Goal: Task Accomplishment & Management: Manage account settings

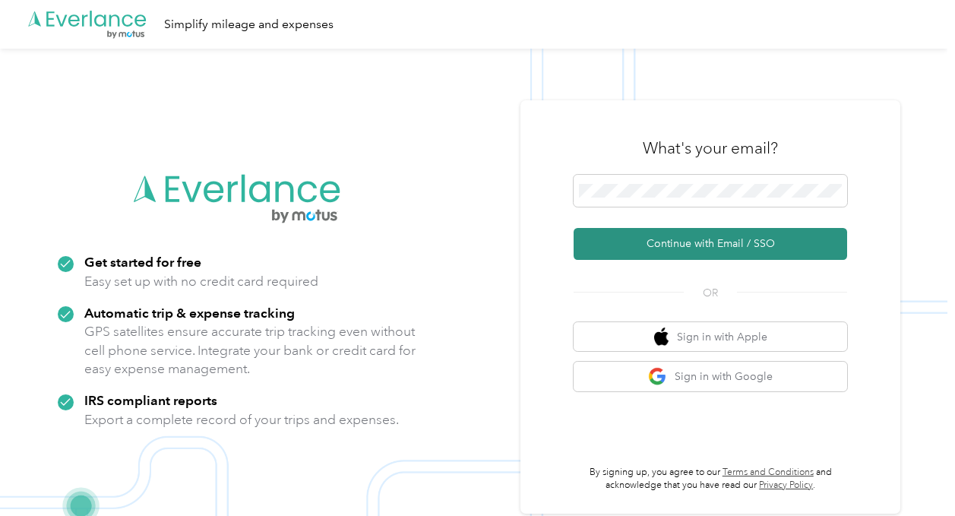
click at [620, 239] on button "Continue with Email / SSO" at bounding box center [711, 244] width 274 height 32
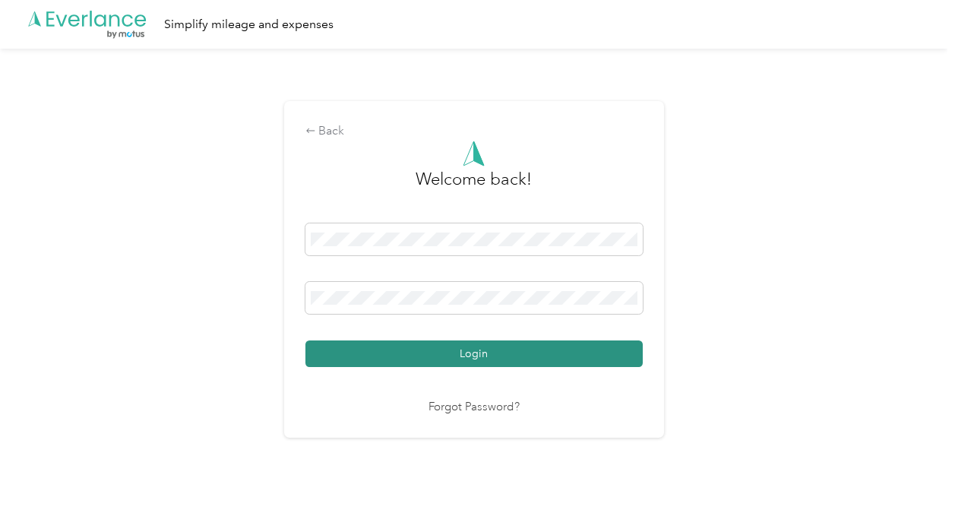
click at [446, 342] on button "Login" at bounding box center [474, 353] width 337 height 27
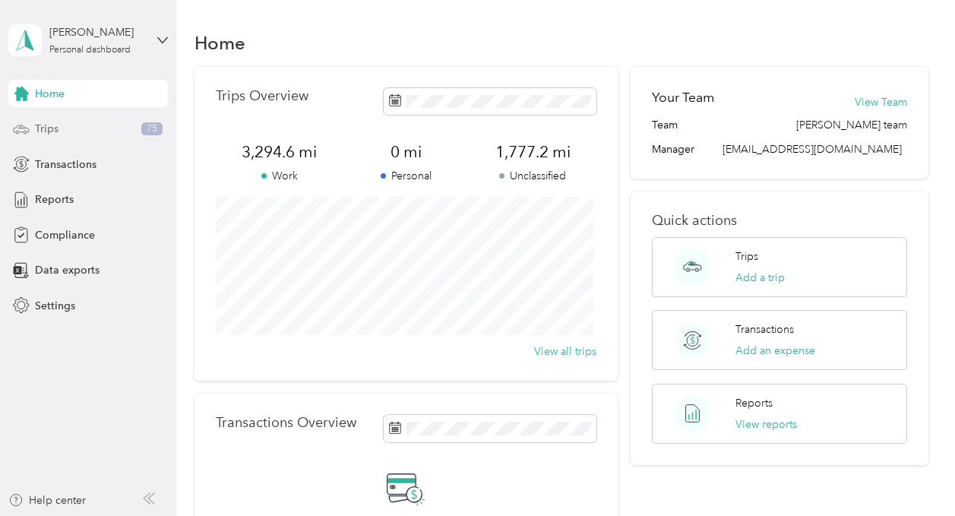
click at [97, 135] on div "Trips 75" at bounding box center [88, 129] width 160 height 27
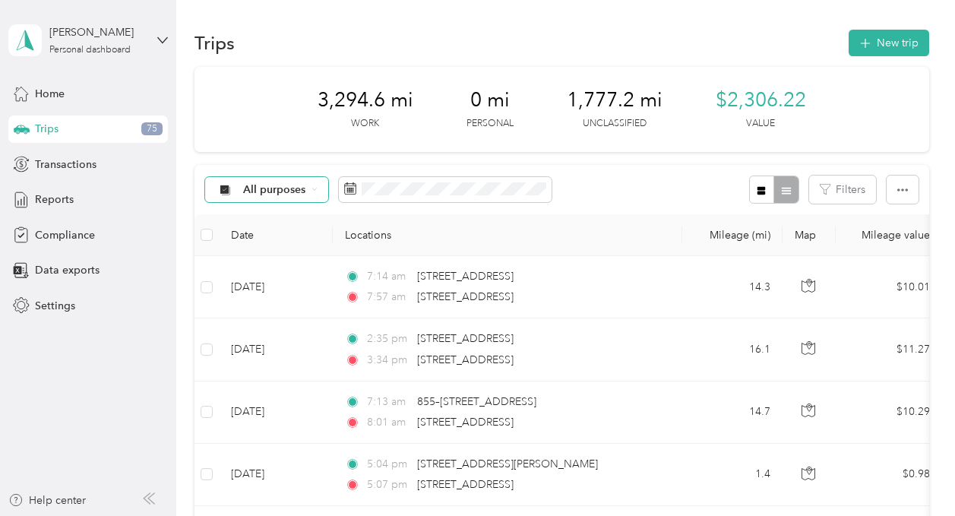
click at [224, 191] on icon at bounding box center [225, 189] width 10 height 10
click at [259, 239] on span "Unclassified" at bounding box center [280, 244] width 74 height 16
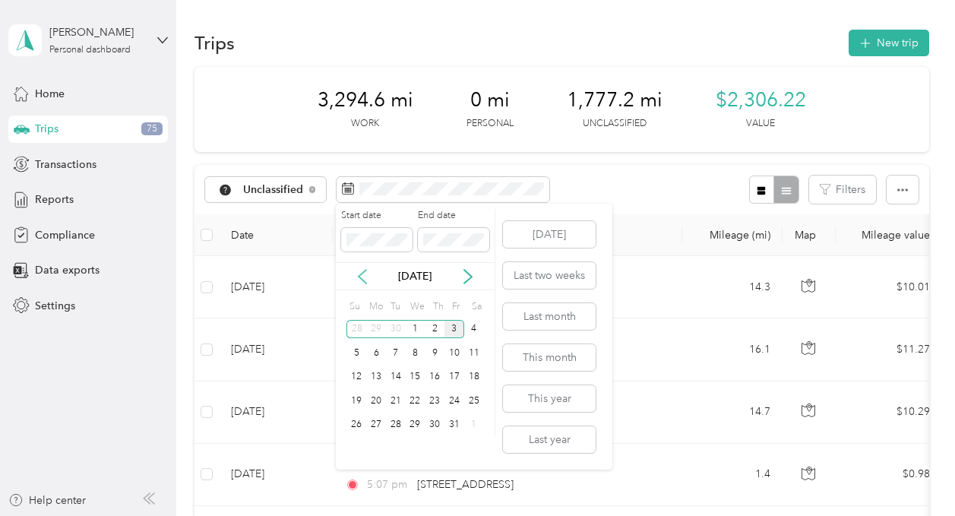
click at [363, 277] on icon at bounding box center [362, 276] width 15 height 15
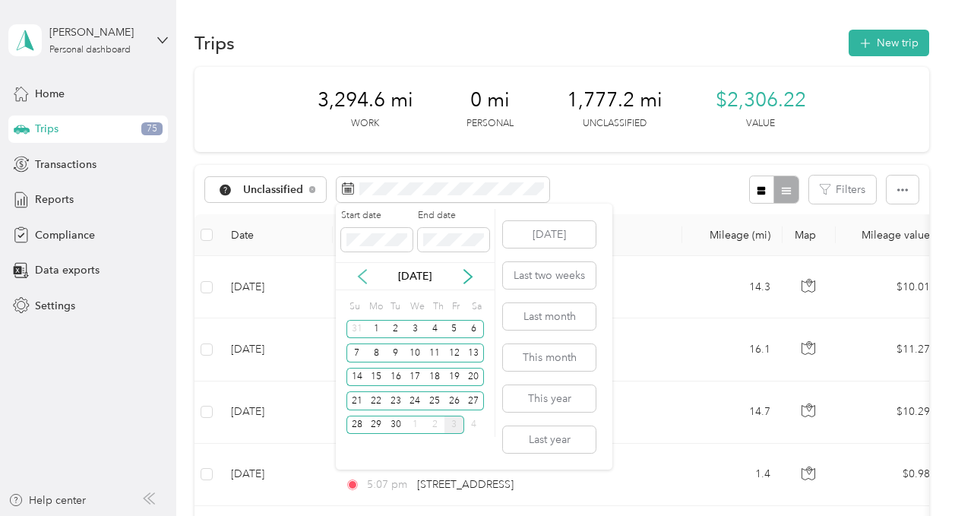
click at [363, 277] on icon at bounding box center [362, 276] width 15 height 15
click at [456, 328] on div "1" at bounding box center [455, 329] width 20 height 19
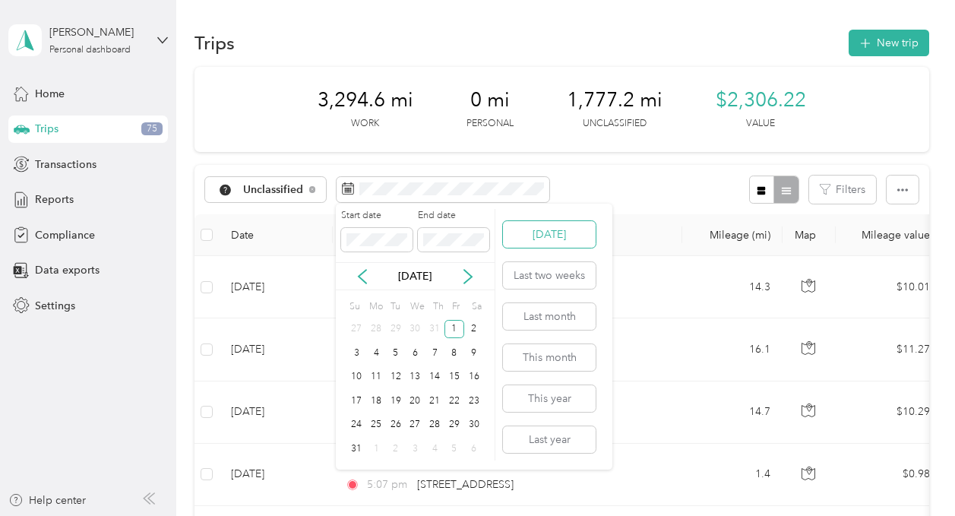
click at [533, 240] on button "Today" at bounding box center [549, 234] width 93 height 27
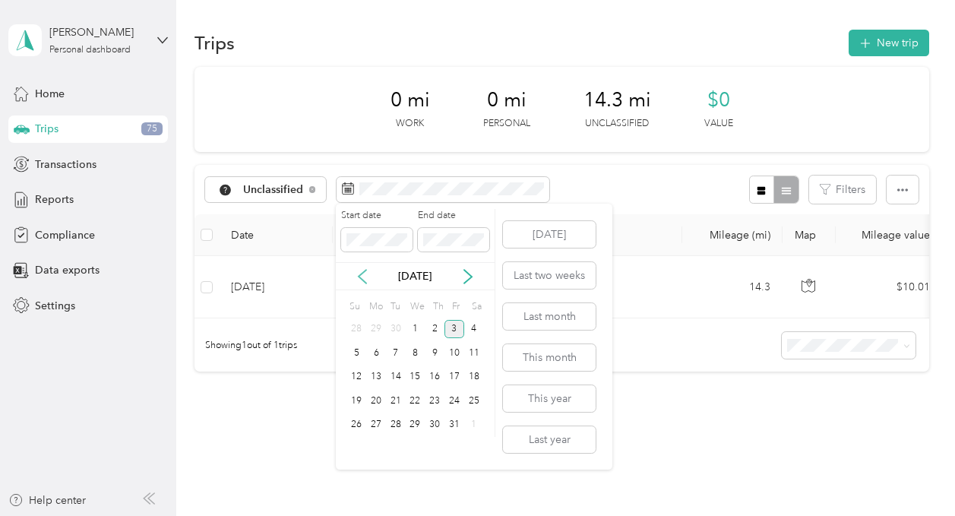
click at [362, 280] on icon at bounding box center [363, 277] width 8 height 14
click at [451, 326] on div "1" at bounding box center [455, 329] width 20 height 19
click at [470, 272] on icon at bounding box center [468, 276] width 15 height 15
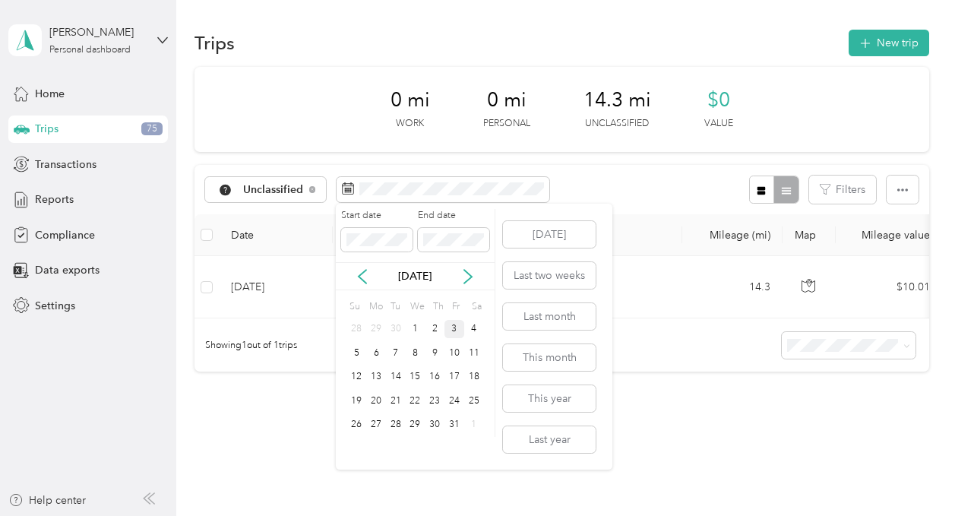
click at [456, 332] on div "3" at bounding box center [455, 329] width 20 height 19
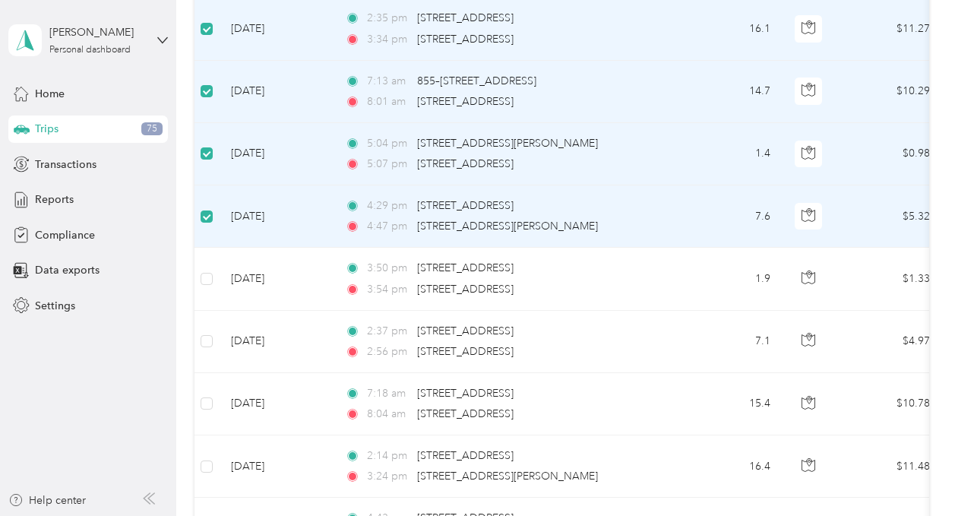
scroll to position [320, 0]
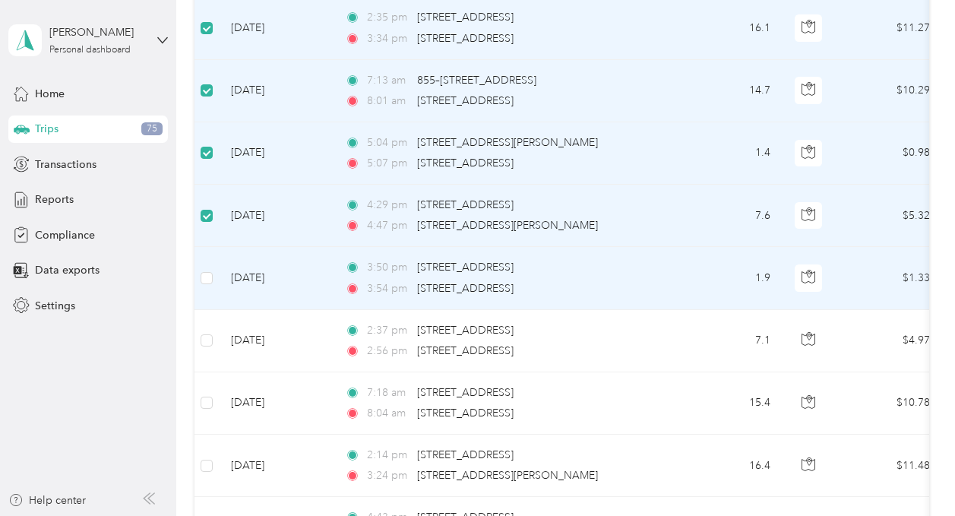
click at [199, 271] on td at bounding box center [207, 278] width 24 height 62
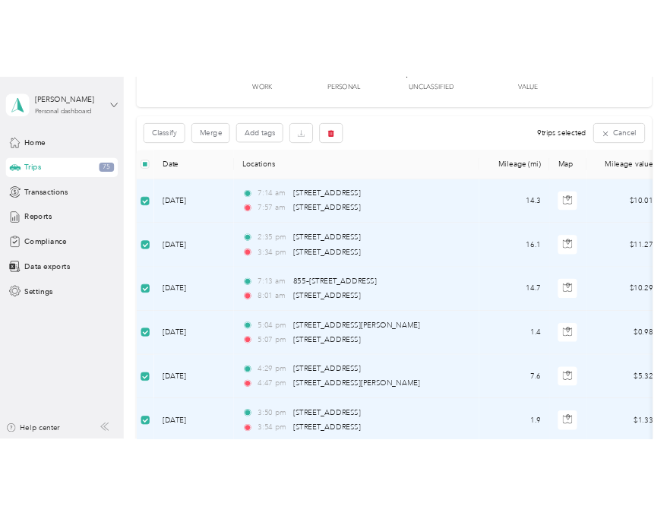
scroll to position [0, 0]
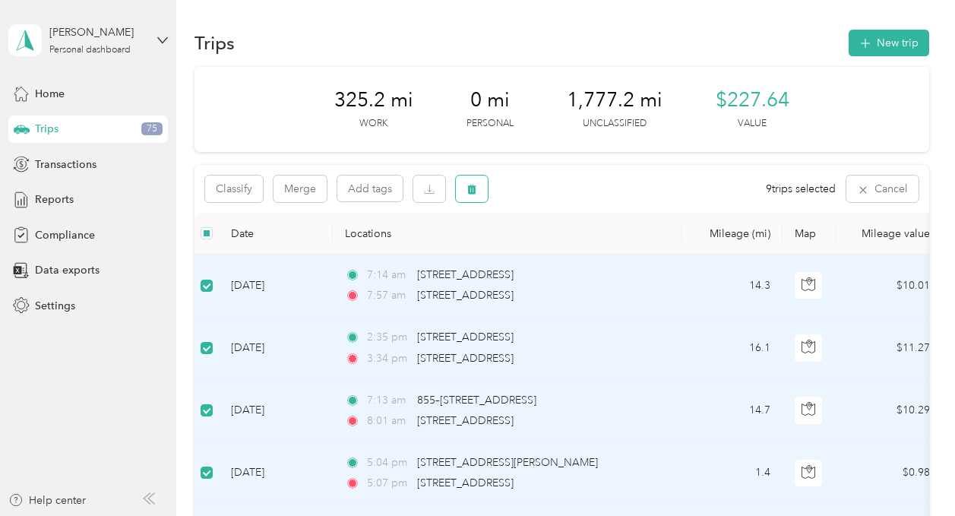
click at [470, 185] on icon "button" at bounding box center [472, 190] width 9 height 10
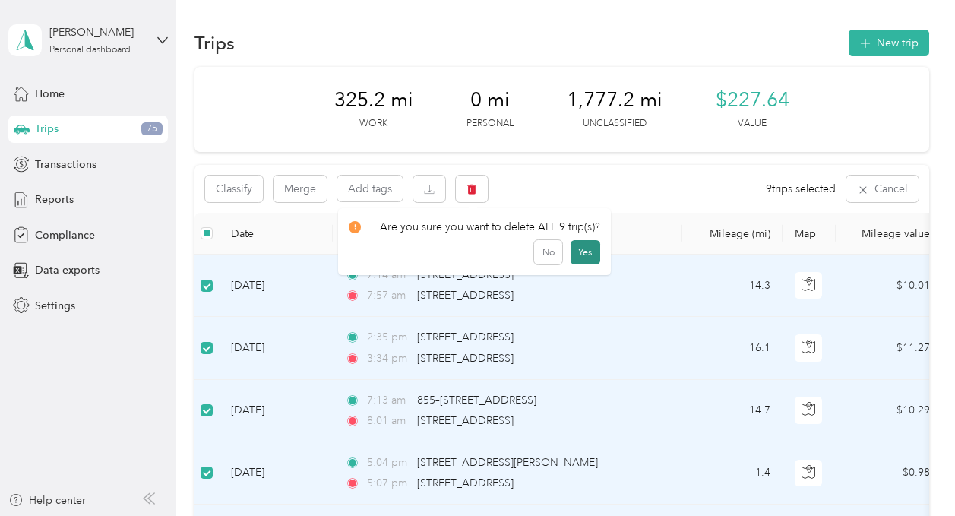
click at [581, 247] on button "Yes" at bounding box center [586, 252] width 30 height 24
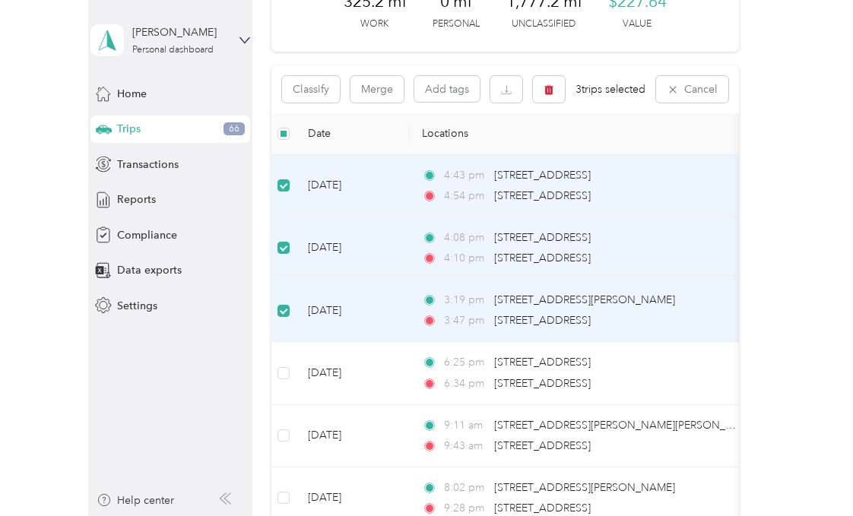
scroll to position [96, 0]
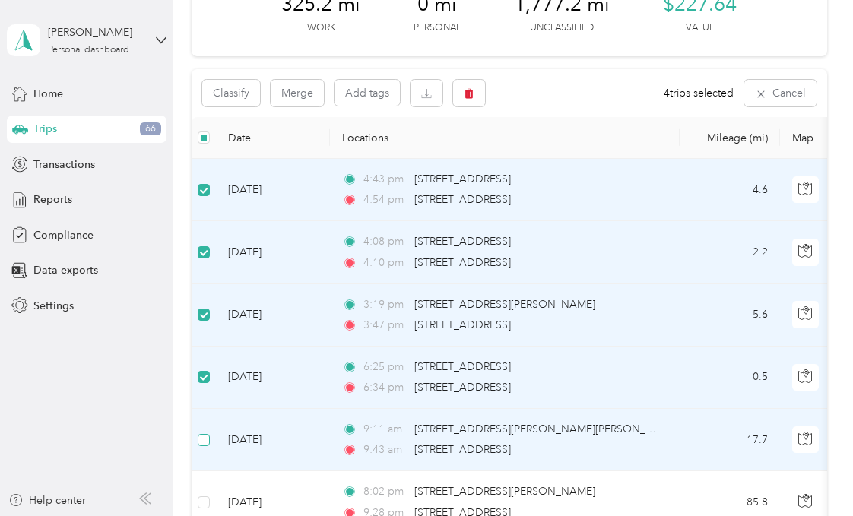
click at [201, 432] on label at bounding box center [204, 440] width 12 height 17
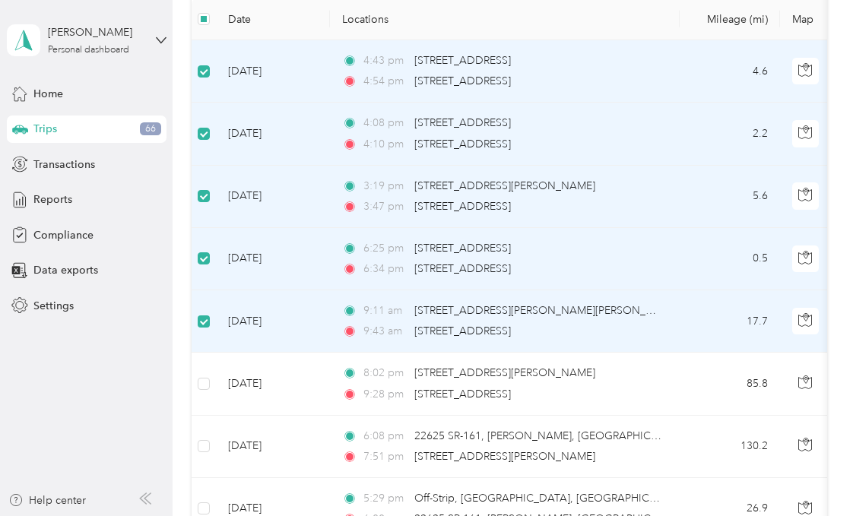
scroll to position [217, 0]
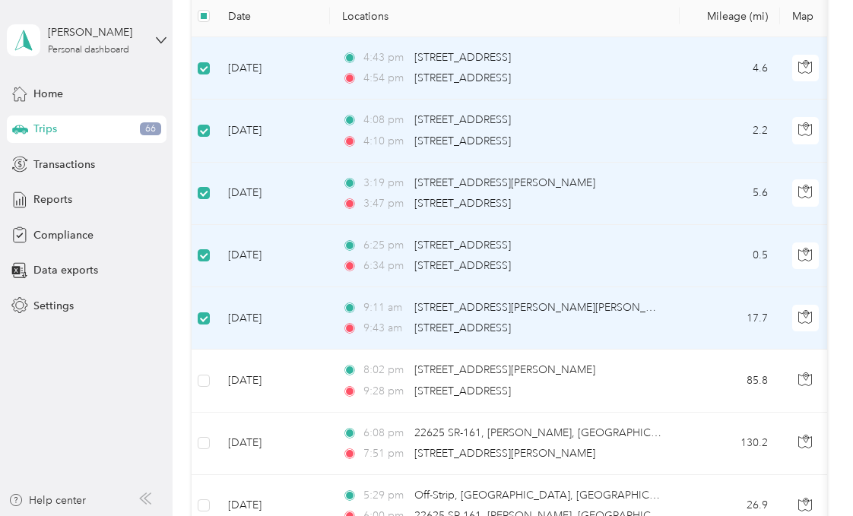
click at [8, 143] on aside "Joseph Carlin Personal dashboard Home Trips 66 Transactions Reports Compliance …" at bounding box center [86, 258] width 173 height 516
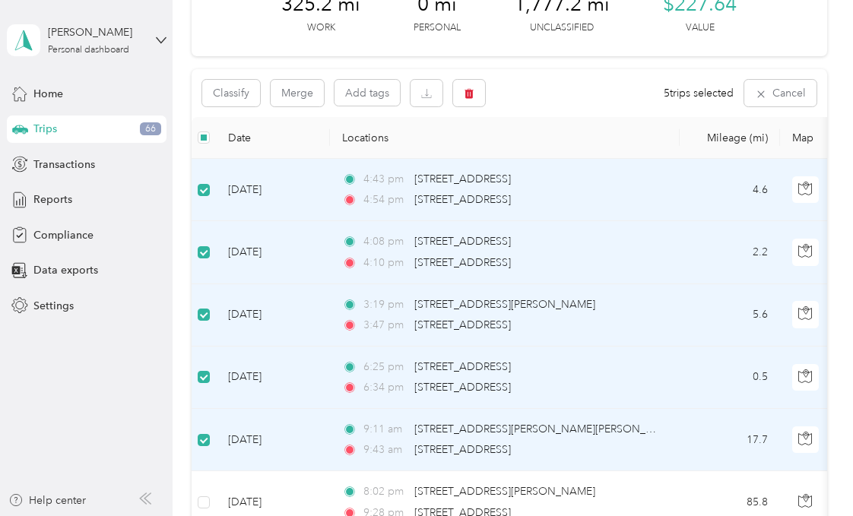
scroll to position [93, 0]
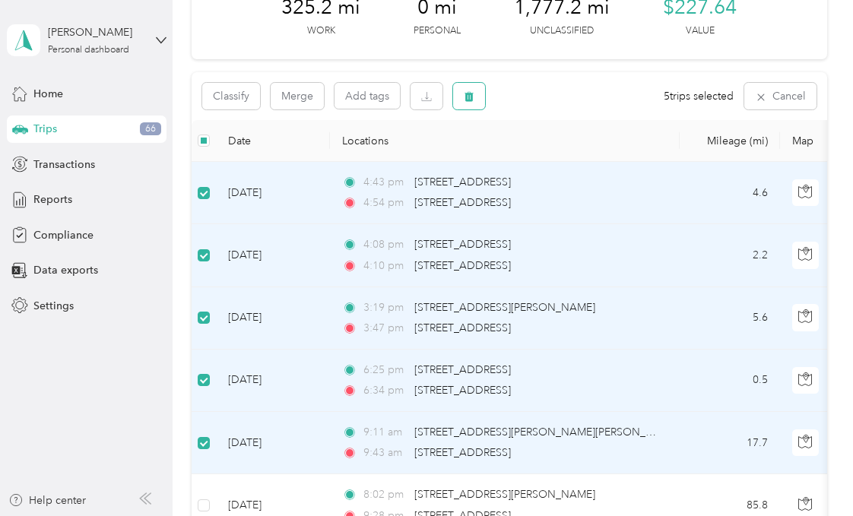
click at [472, 94] on icon "button" at bounding box center [468, 97] width 9 height 10
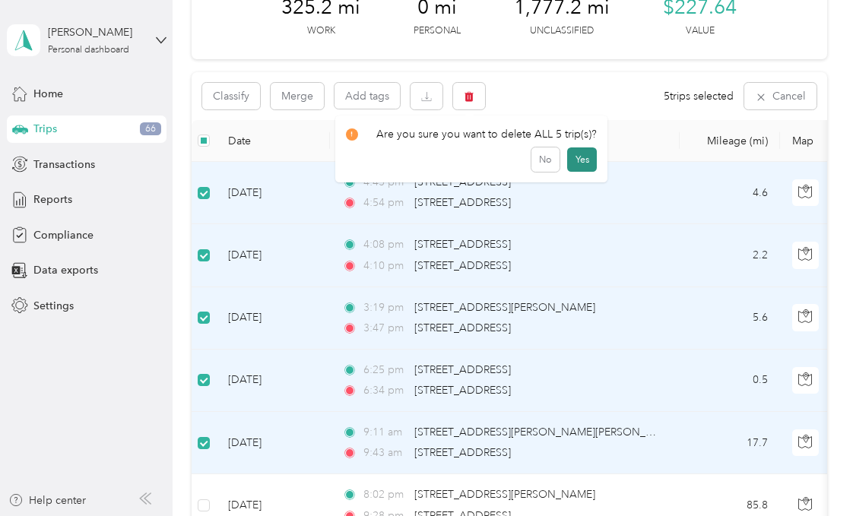
click at [572, 155] on button "Yes" at bounding box center [582, 159] width 30 height 24
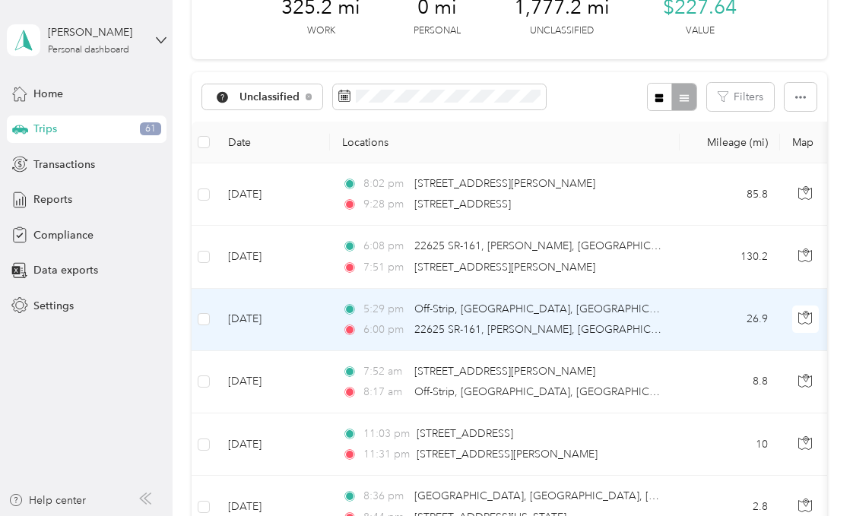
click at [213, 318] on td at bounding box center [204, 320] width 24 height 62
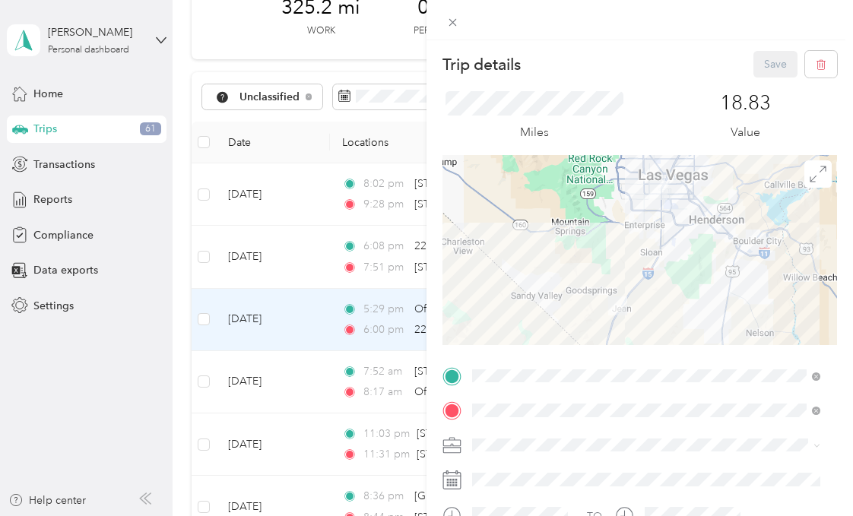
click at [175, 284] on div "Trip details Save This trip cannot be edited because it is either under review,…" at bounding box center [426, 258] width 853 height 516
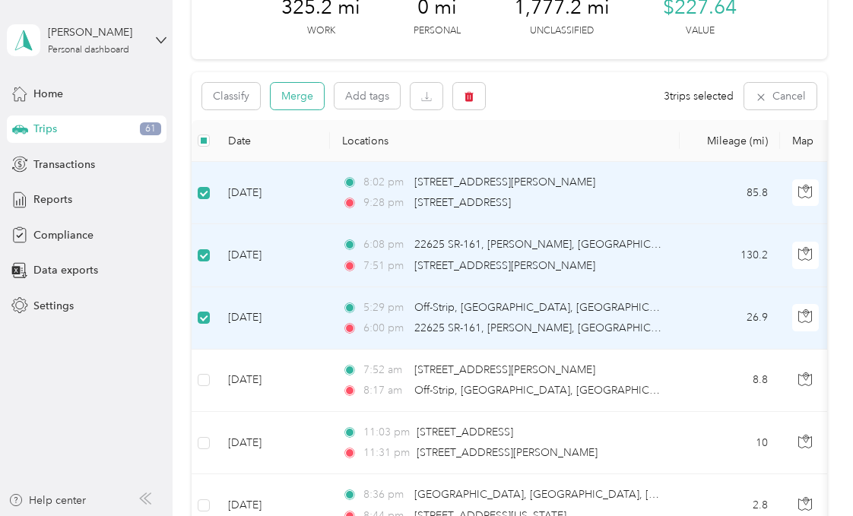
click at [304, 101] on button "Merge" at bounding box center [297, 96] width 53 height 27
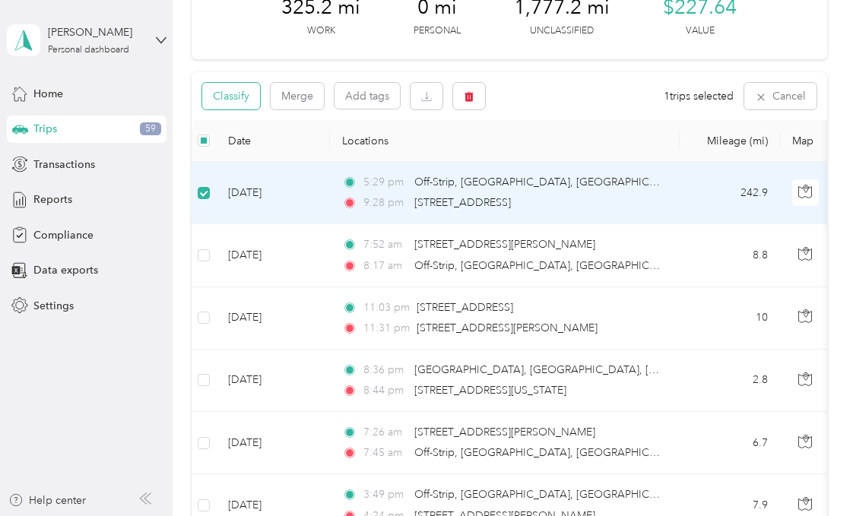
click at [243, 91] on button "Classify" at bounding box center [231, 96] width 58 height 27
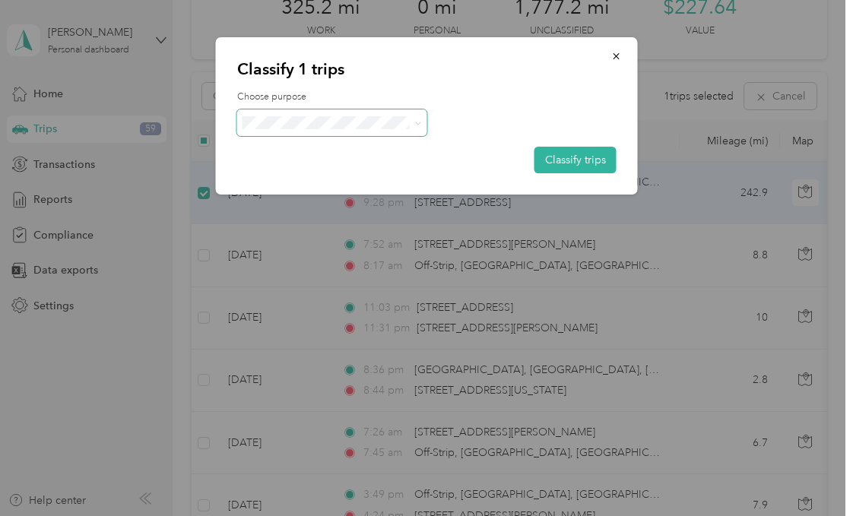
click at [318, 113] on span at bounding box center [332, 122] width 190 height 27
click at [310, 150] on span "Sales Call" at bounding box center [344, 151] width 141 height 16
click at [593, 156] on button "Classify trips" at bounding box center [575, 160] width 82 height 27
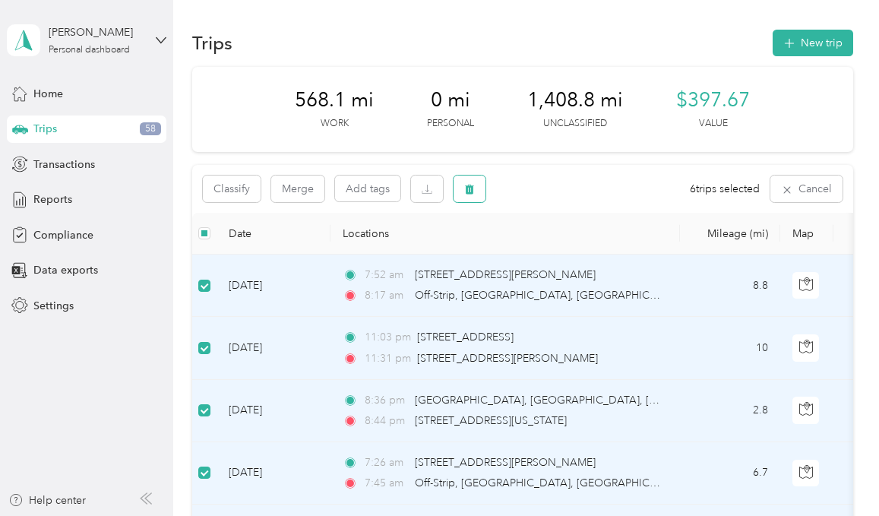
click at [471, 188] on icon "button" at bounding box center [469, 190] width 9 height 10
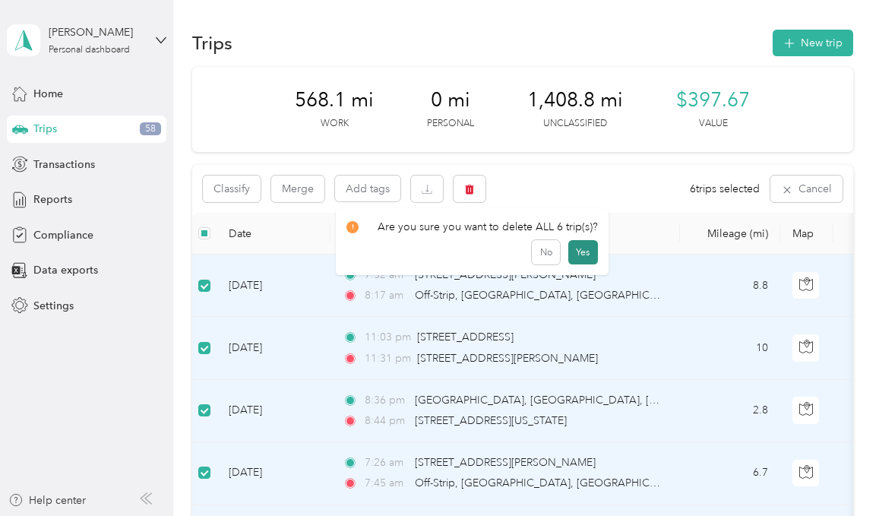
click at [581, 251] on button "Yes" at bounding box center [583, 252] width 30 height 24
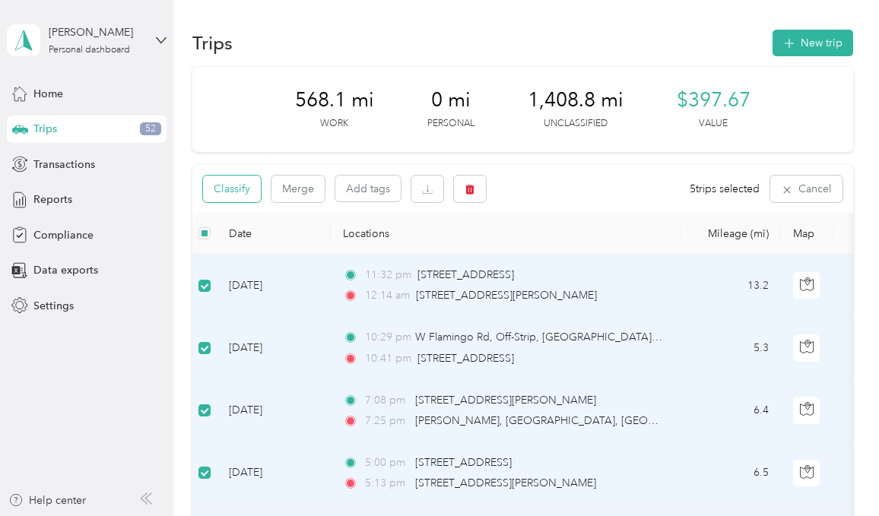
click at [243, 182] on button "Classify" at bounding box center [232, 189] width 58 height 27
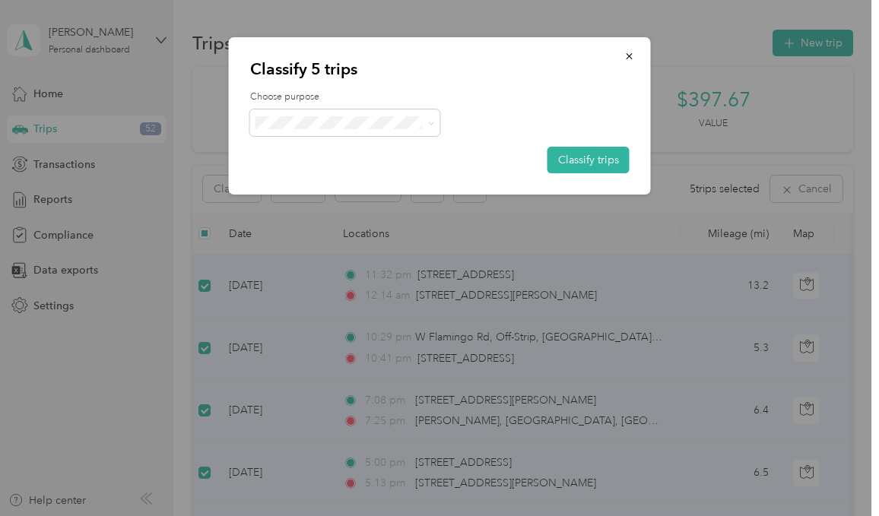
click at [311, 143] on span "Sales Call" at bounding box center [357, 148] width 141 height 16
click at [590, 154] on button "Classify trips" at bounding box center [588, 160] width 82 height 27
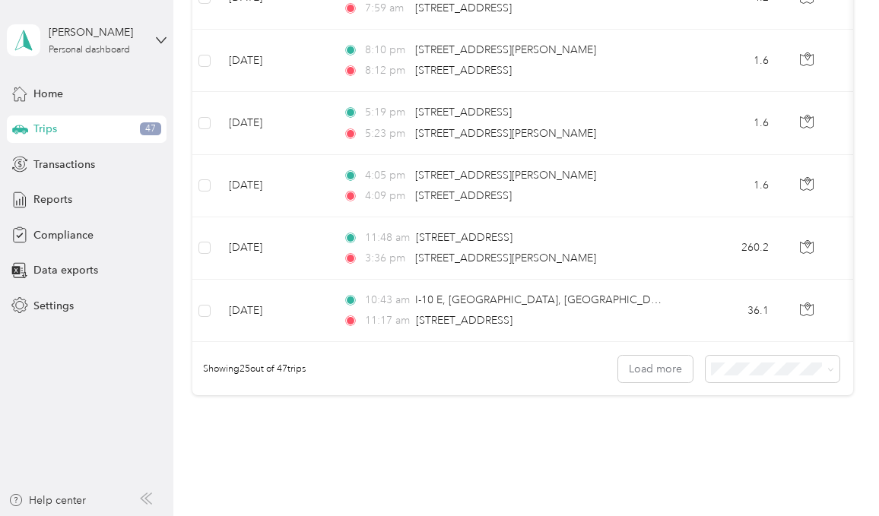
scroll to position [1578, 0]
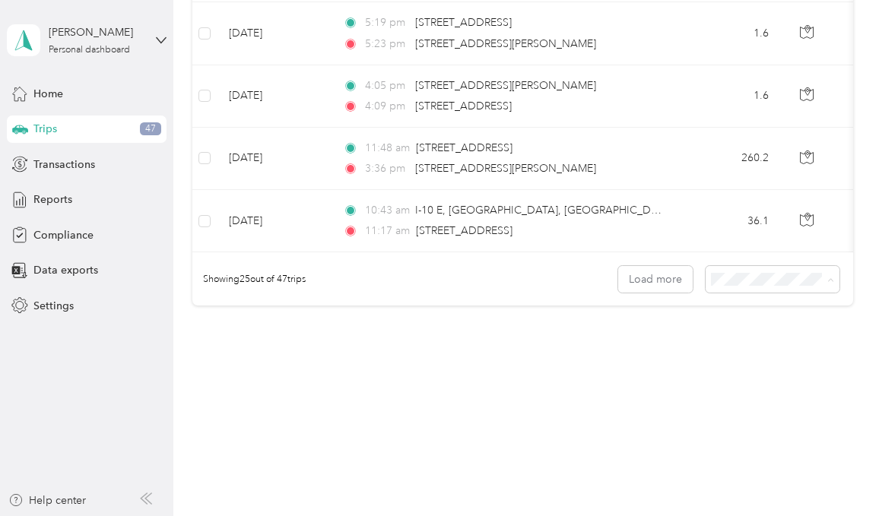
click at [745, 357] on span "100 per load" at bounding box center [743, 360] width 62 height 13
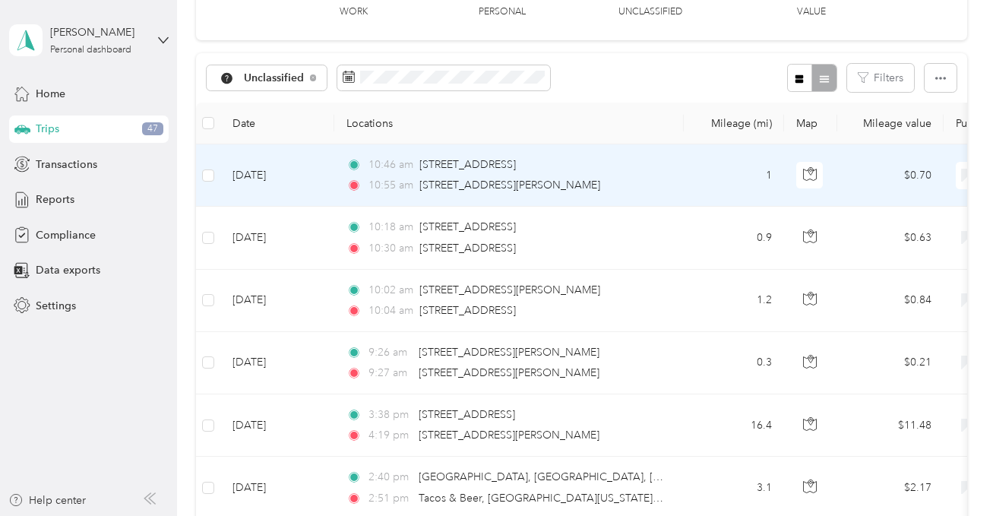
scroll to position [114, 0]
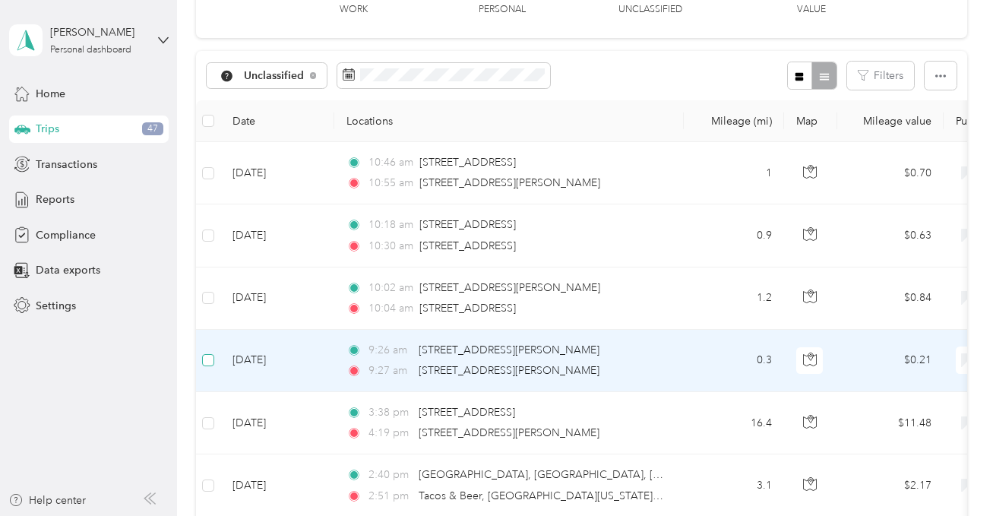
click at [208, 353] on label at bounding box center [208, 360] width 12 height 17
click at [208, 297] on div at bounding box center [637, 258] width 993 height 516
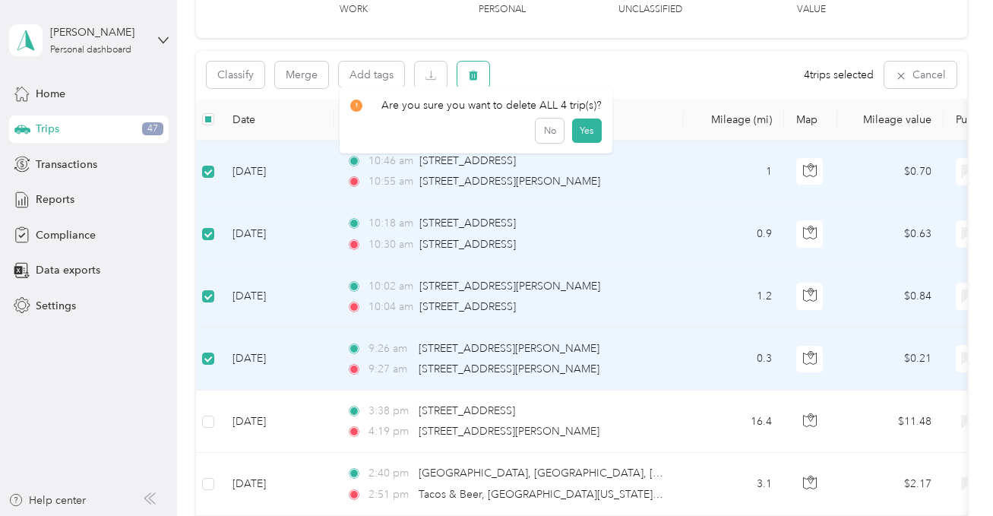
click at [461, 73] on button "button" at bounding box center [474, 75] width 32 height 27
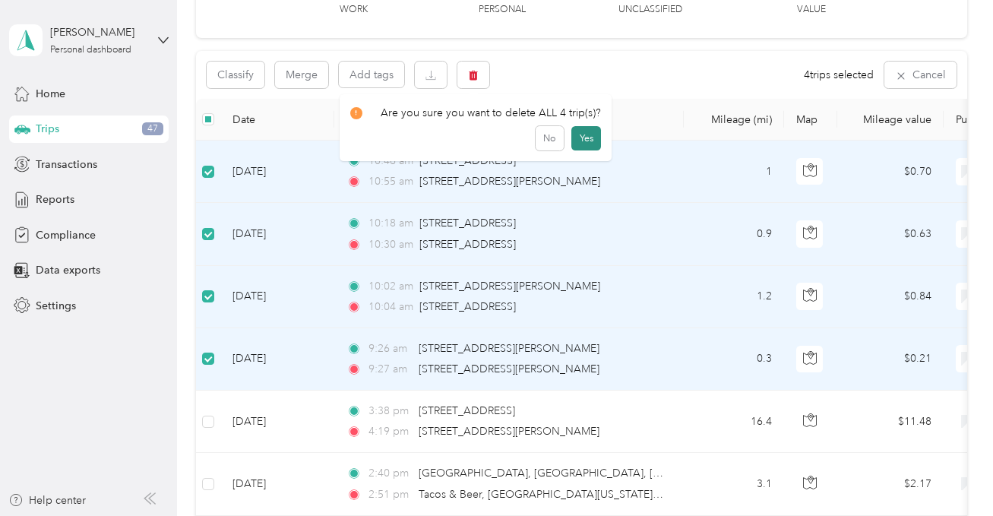
click at [572, 137] on button "Yes" at bounding box center [587, 138] width 30 height 24
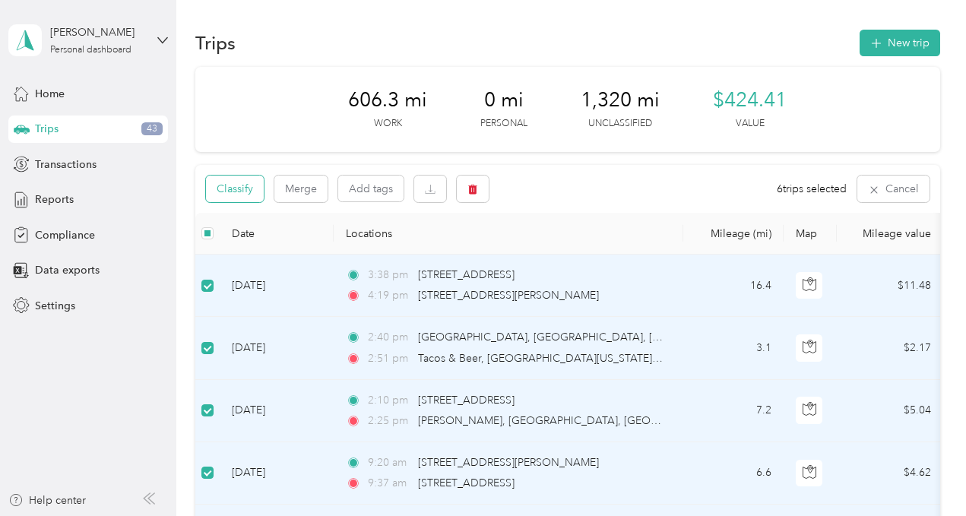
click at [220, 186] on button "Classify" at bounding box center [235, 189] width 58 height 27
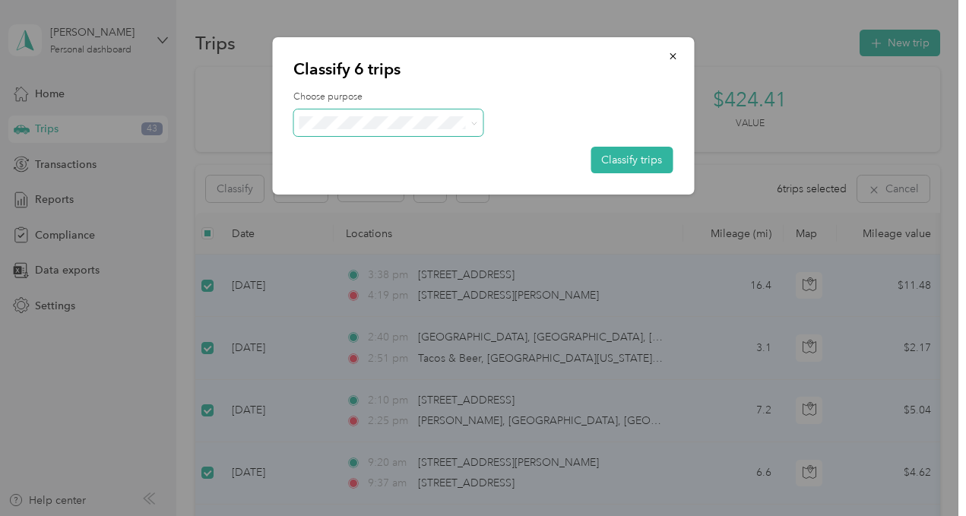
click at [365, 130] on span at bounding box center [388, 122] width 190 height 27
click at [356, 148] on span "Sales Call" at bounding box center [401, 151] width 141 height 16
click at [644, 159] on button "Classify trips" at bounding box center [632, 160] width 82 height 27
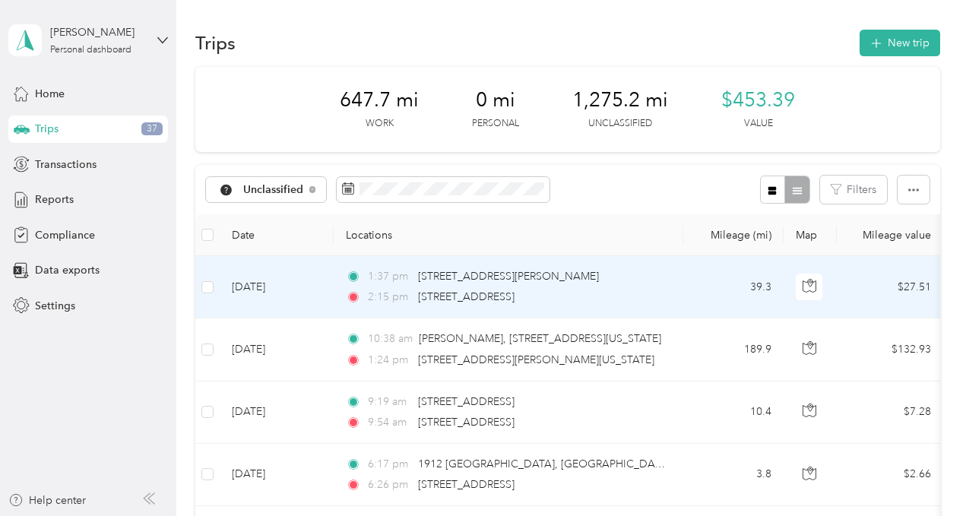
click at [609, 271] on div "1:37 pm [STREET_ADDRESS][PERSON_NAME]" at bounding box center [505, 276] width 319 height 17
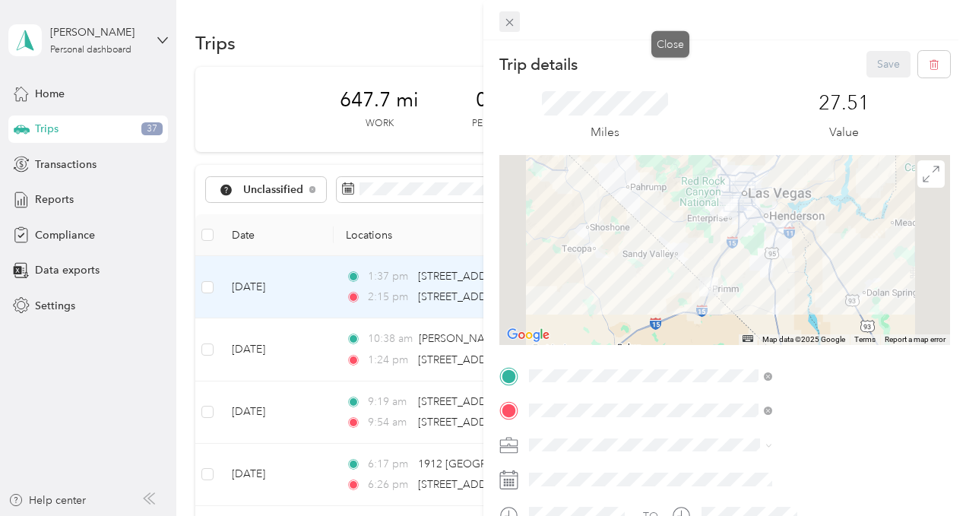
click at [516, 26] on icon at bounding box center [509, 22] width 13 height 13
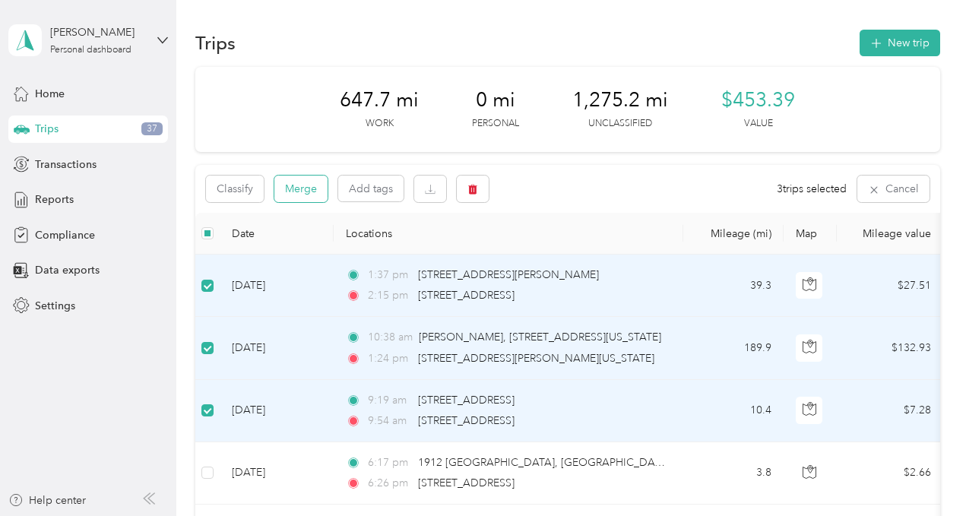
click at [295, 188] on button "Merge" at bounding box center [300, 189] width 53 height 27
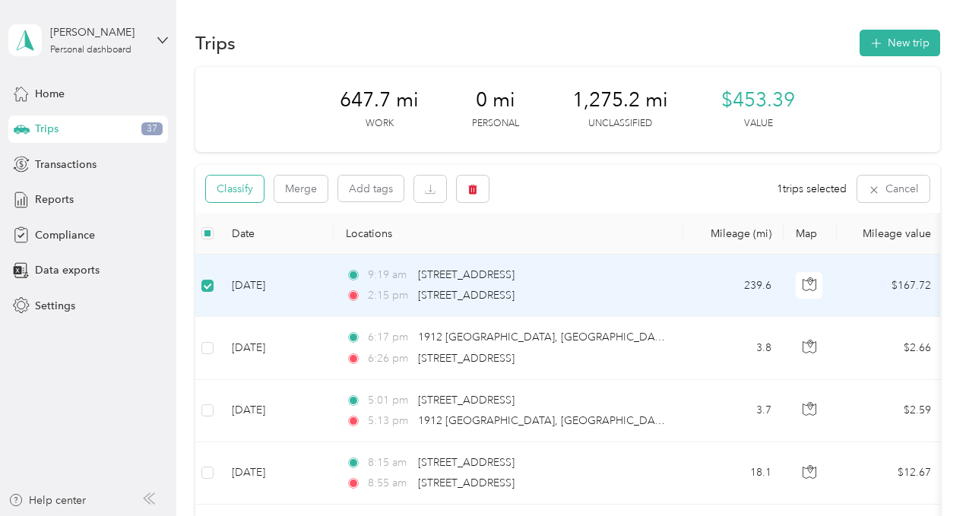
click at [241, 191] on button "Classify" at bounding box center [235, 189] width 58 height 27
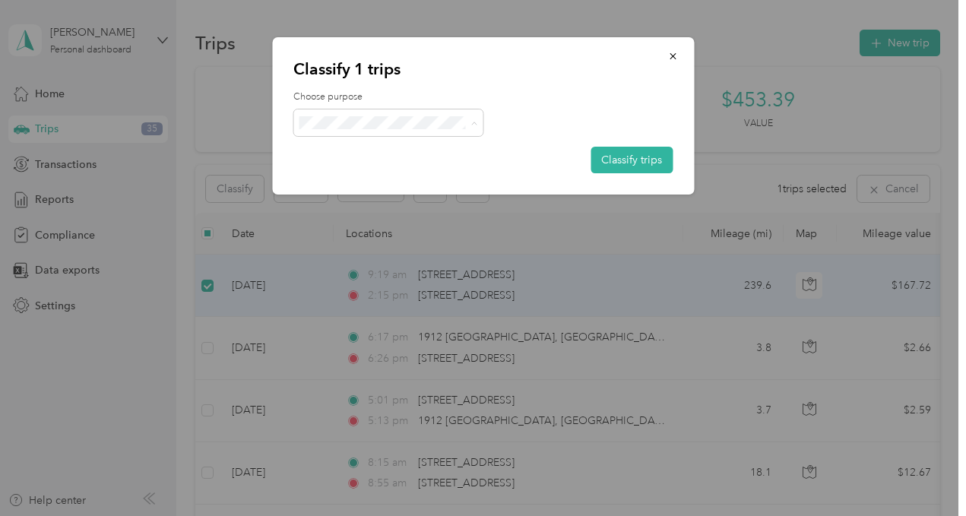
click at [356, 153] on span "Sales Call" at bounding box center [401, 151] width 141 height 16
click at [618, 155] on button "Classify trips" at bounding box center [632, 160] width 82 height 27
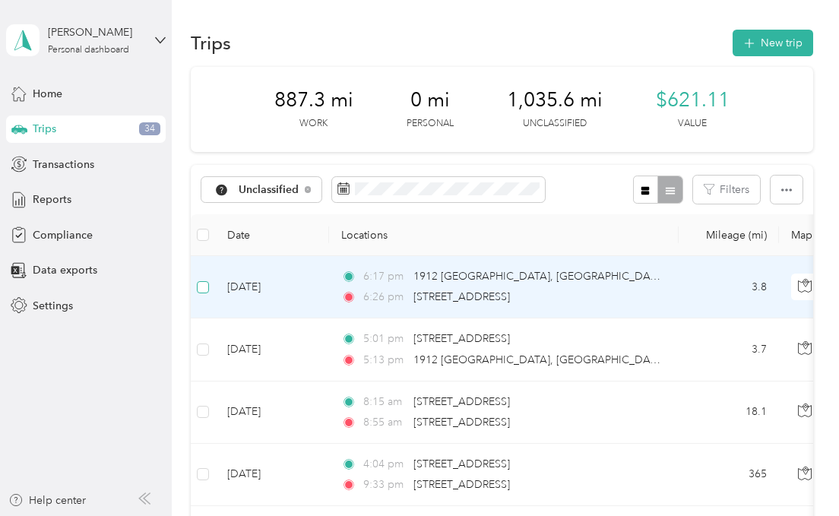
click at [197, 280] on label at bounding box center [203, 287] width 12 height 17
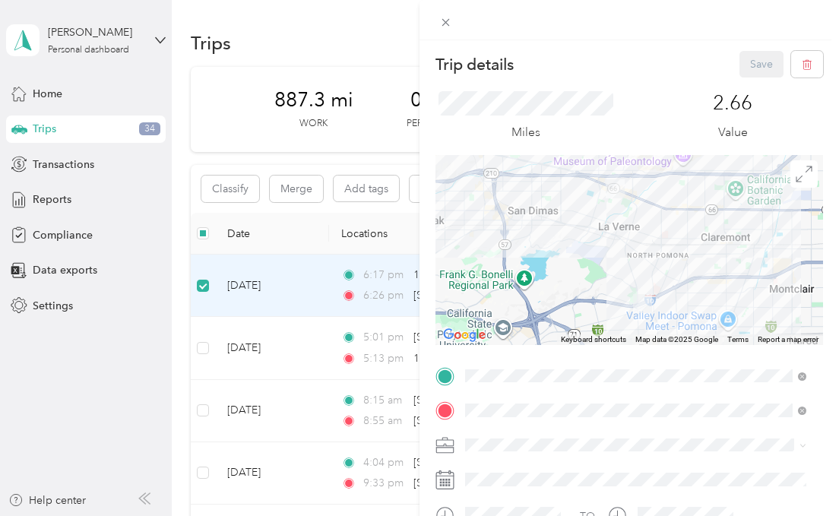
click at [204, 343] on div "Trip details Save This trip cannot be edited because it is either under review,…" at bounding box center [419, 258] width 839 height 516
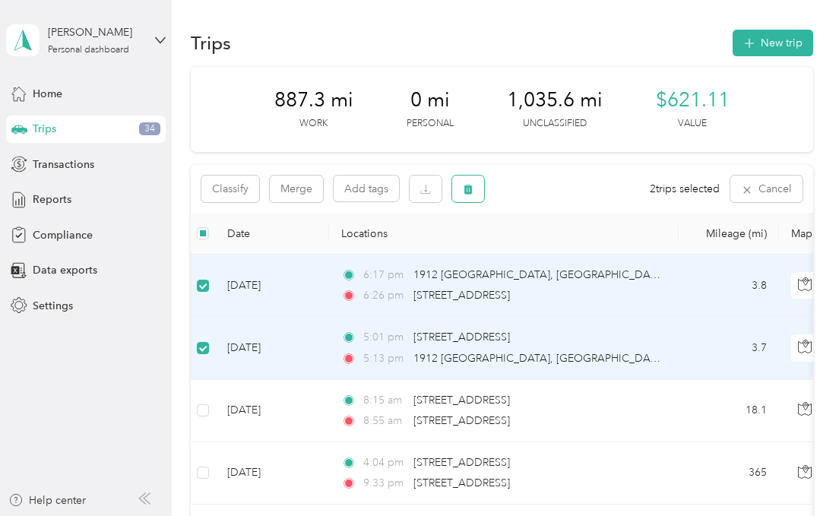
click at [467, 193] on icon "button" at bounding box center [468, 190] width 9 height 10
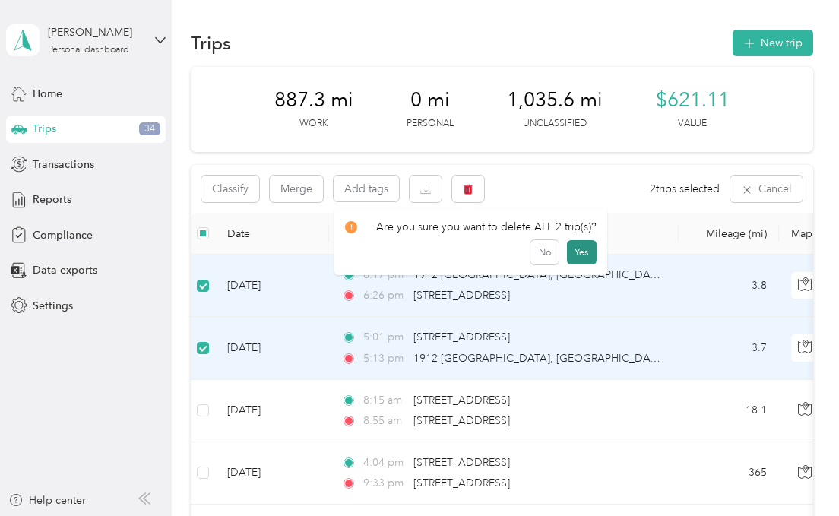
click at [584, 250] on button "Yes" at bounding box center [582, 252] width 30 height 24
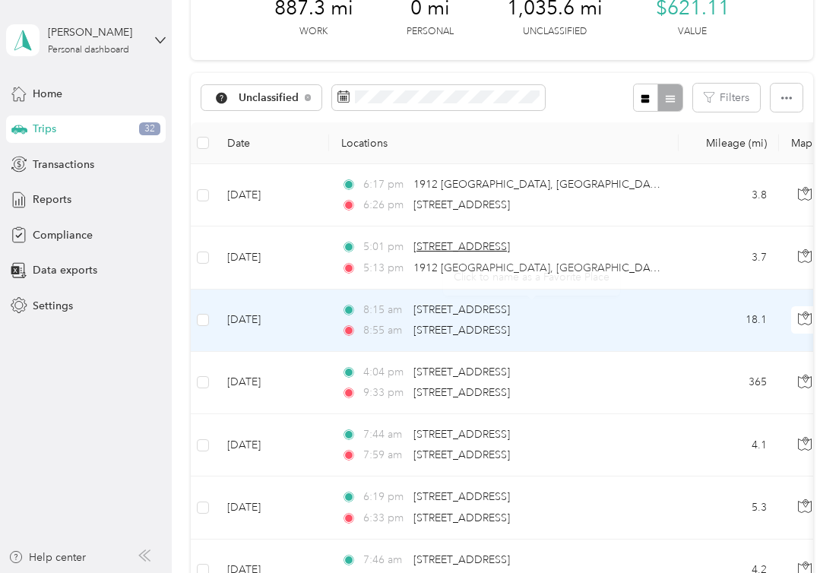
scroll to position [100, 0]
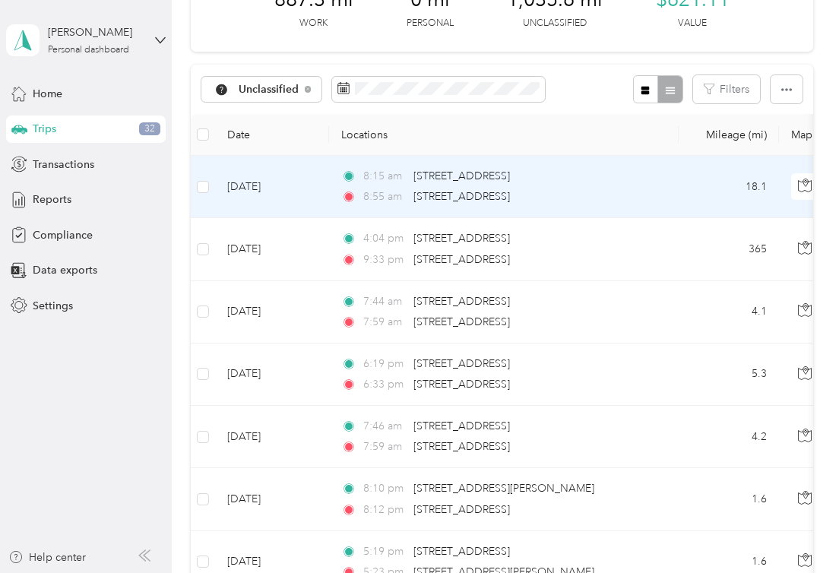
click at [669, 182] on td "8:15 am 330 W Orange Grove Ave, Wilton Heights, Pomona, CA 8:55 am 380 Kenoak D…" at bounding box center [504, 187] width 350 height 62
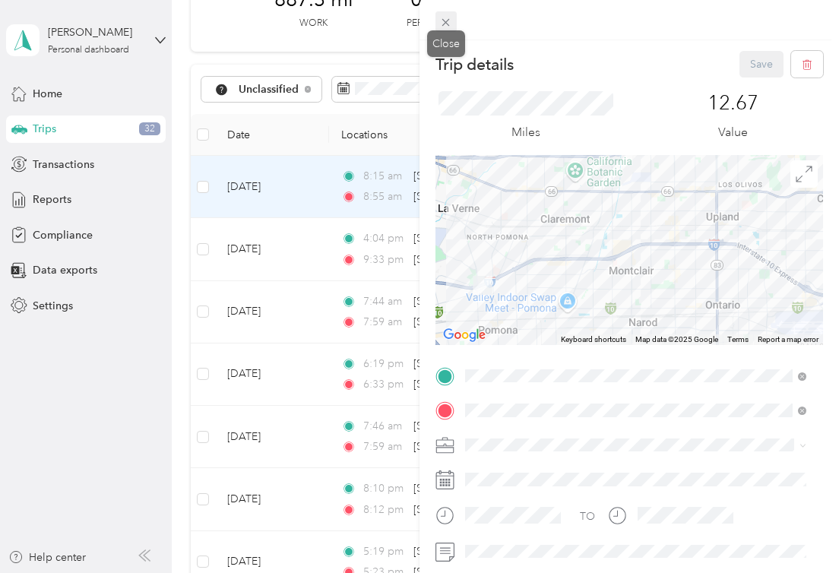
click at [444, 22] on icon at bounding box center [445, 22] width 13 height 13
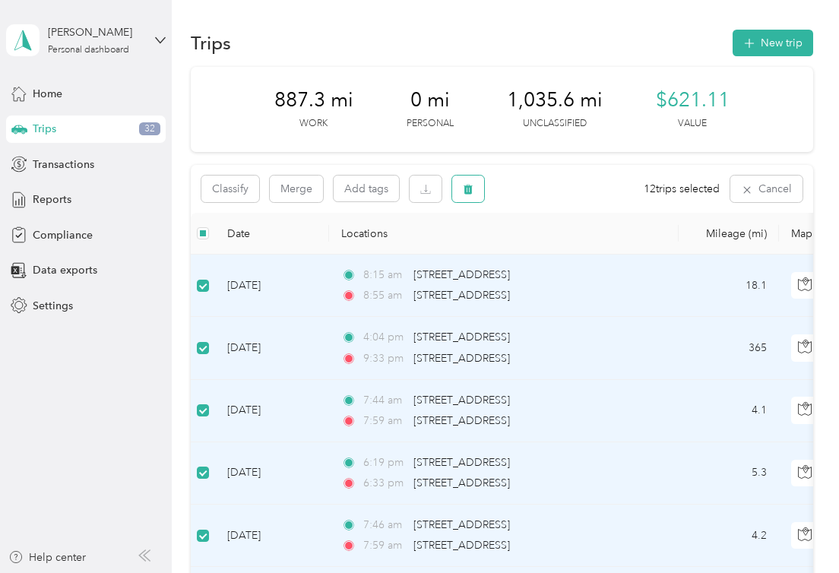
click at [468, 186] on icon "button" at bounding box center [468, 190] width 9 height 10
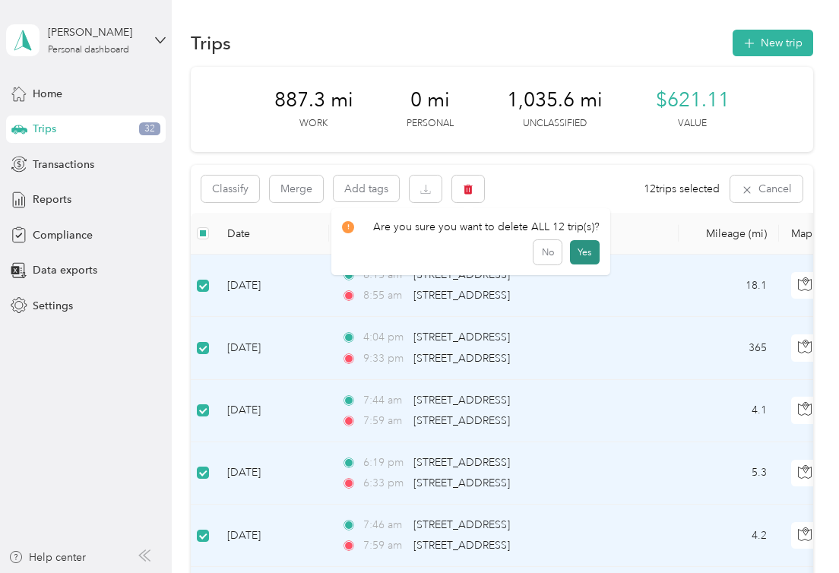
click at [585, 252] on button "Yes" at bounding box center [585, 252] width 30 height 24
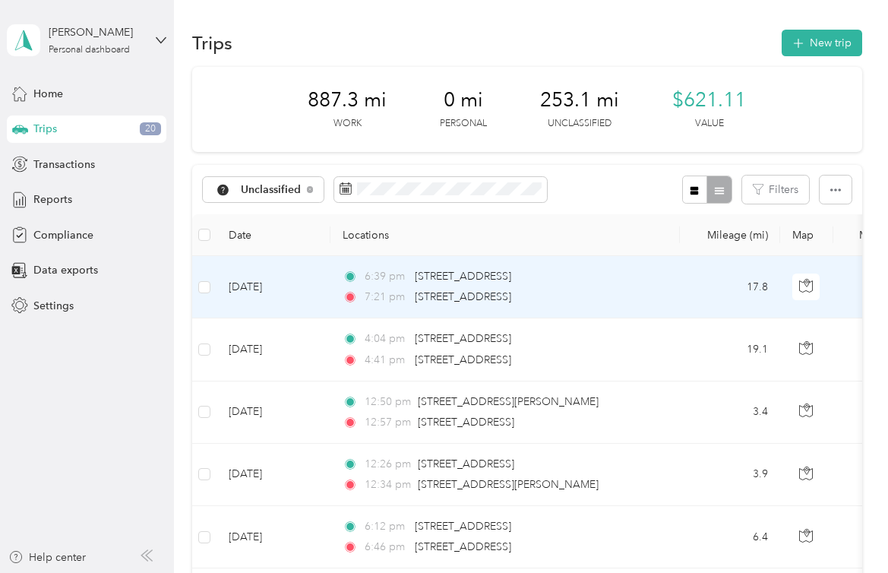
click at [197, 278] on td at bounding box center [204, 287] width 24 height 62
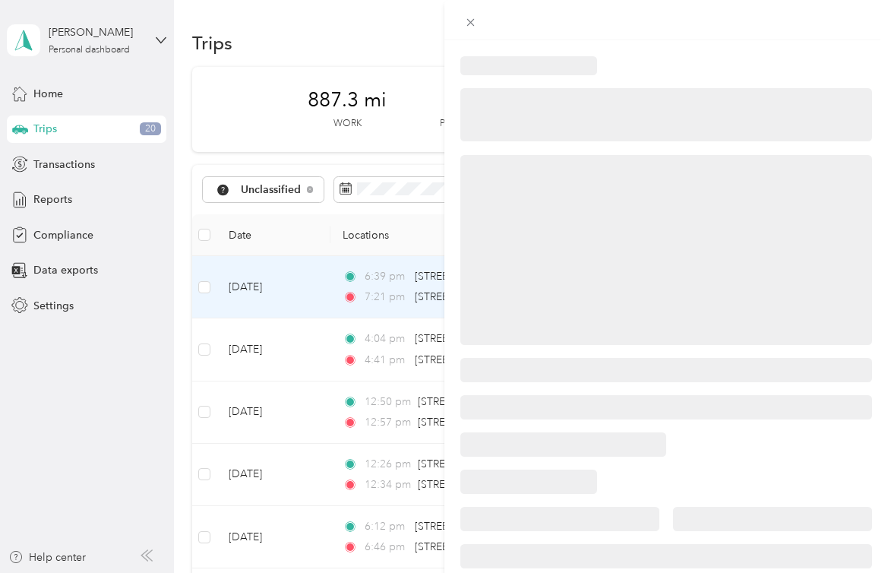
click at [203, 284] on div at bounding box center [444, 286] width 888 height 573
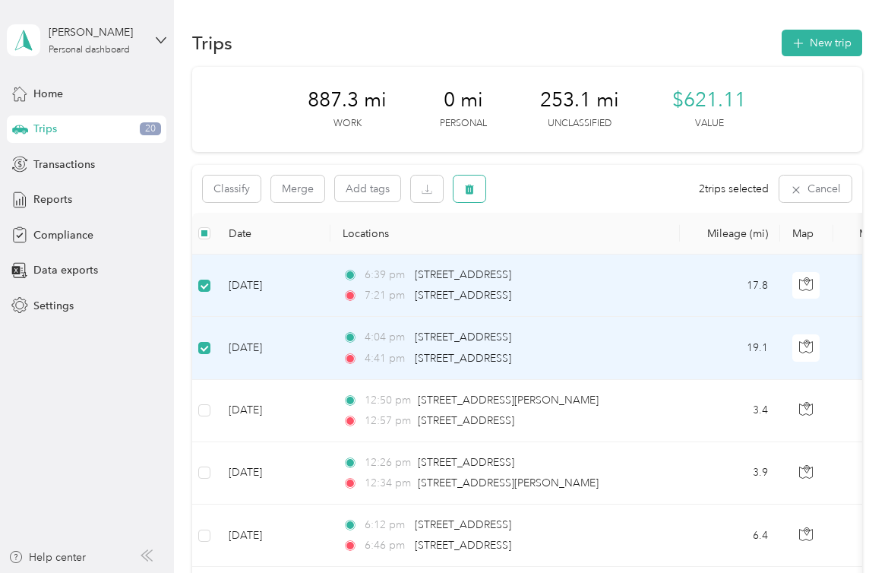
click at [467, 188] on icon "button" at bounding box center [470, 190] width 9 height 10
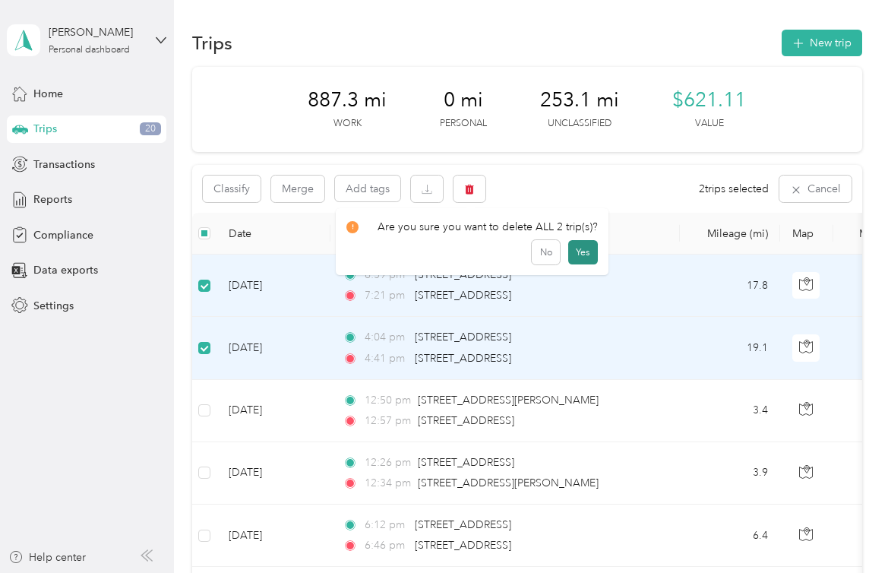
click at [570, 243] on button "Yes" at bounding box center [583, 252] width 30 height 24
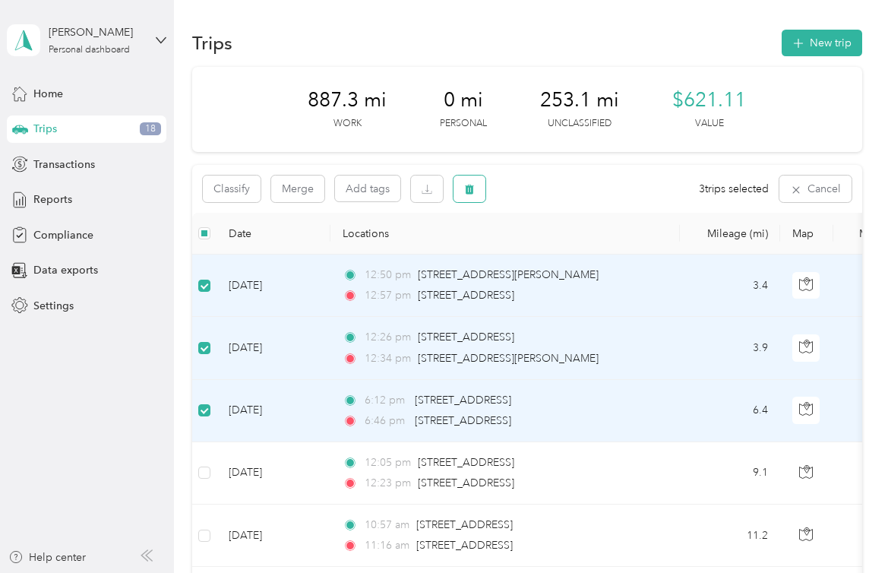
click at [459, 188] on button "button" at bounding box center [470, 189] width 32 height 27
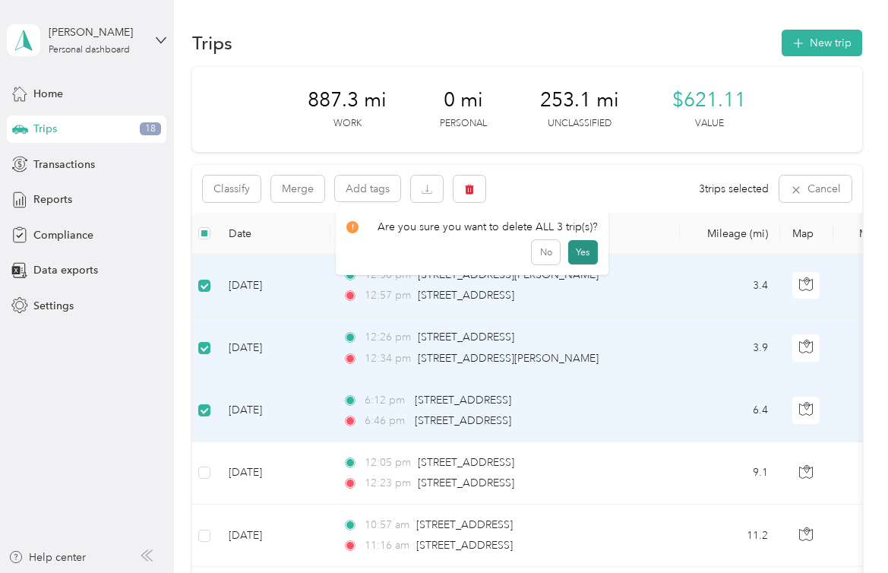
click at [568, 246] on button "Yes" at bounding box center [583, 252] width 30 height 24
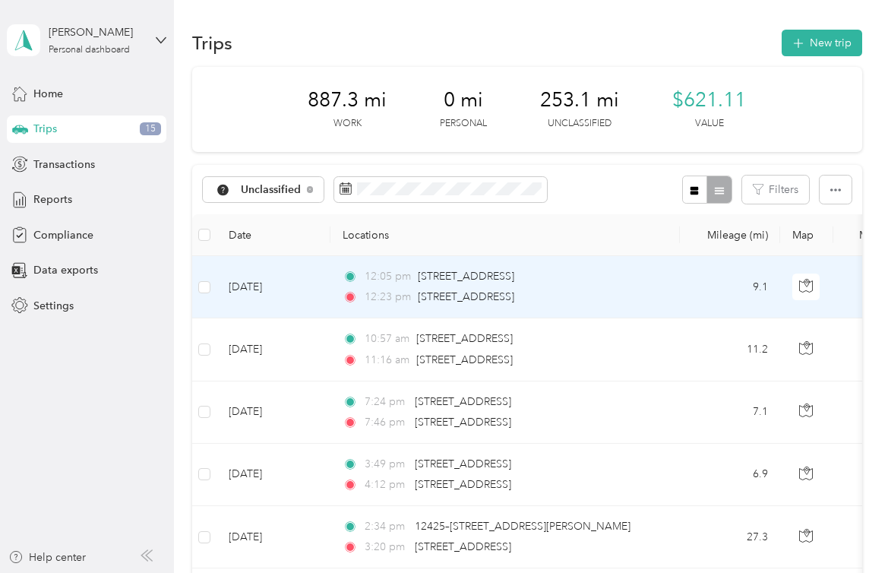
click at [597, 271] on div "12:05 pm [STREET_ADDRESS]" at bounding box center [502, 276] width 319 height 17
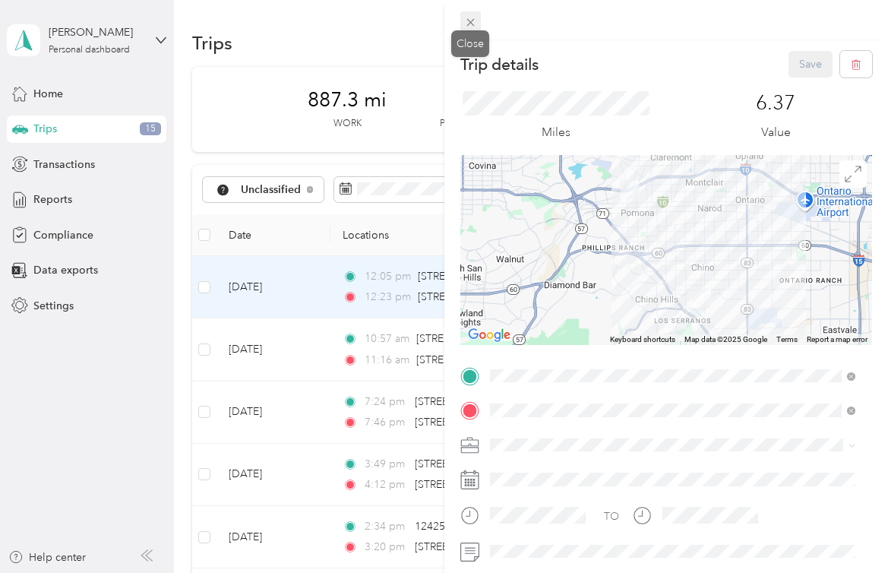
click at [466, 20] on icon at bounding box center [470, 22] width 13 height 13
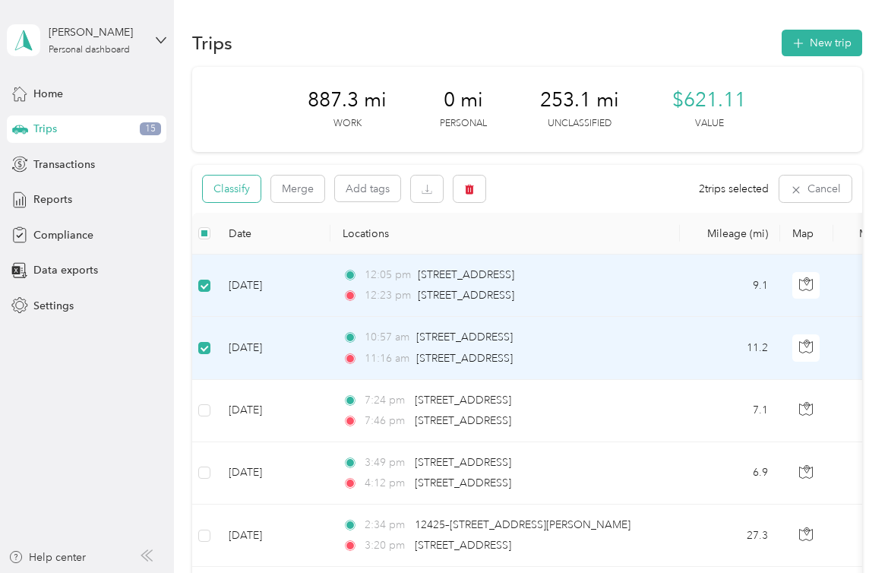
click at [244, 192] on button "Classify" at bounding box center [232, 189] width 58 height 27
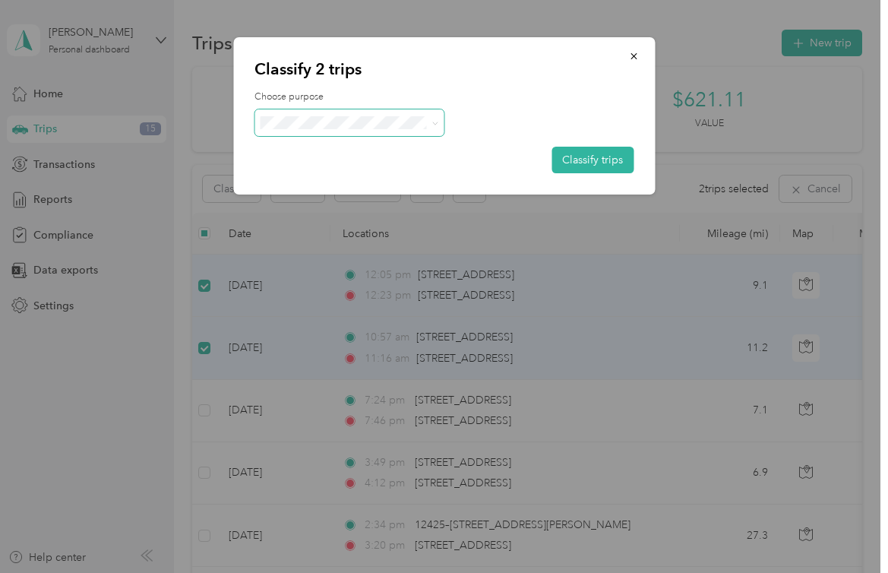
click at [334, 129] on span at bounding box center [350, 122] width 190 height 27
click at [331, 147] on span "Sales Call" at bounding box center [363, 151] width 141 height 16
click at [577, 154] on button "Classify trips" at bounding box center [593, 160] width 82 height 27
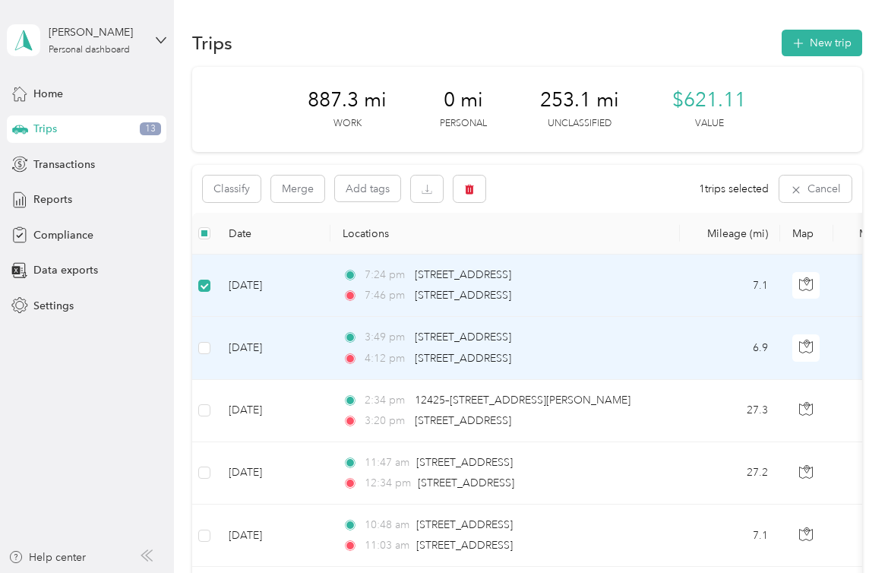
click at [213, 341] on td at bounding box center [204, 348] width 24 height 62
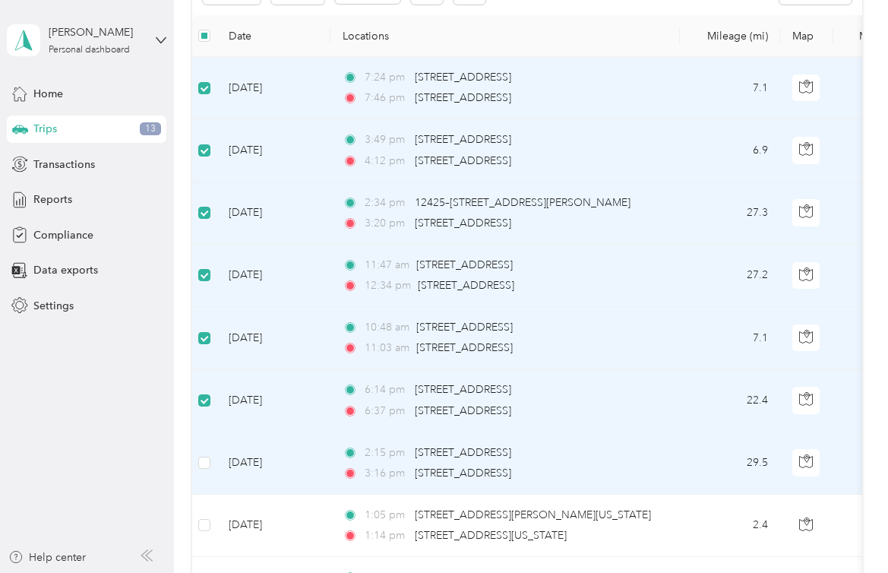
scroll to position [267, 0]
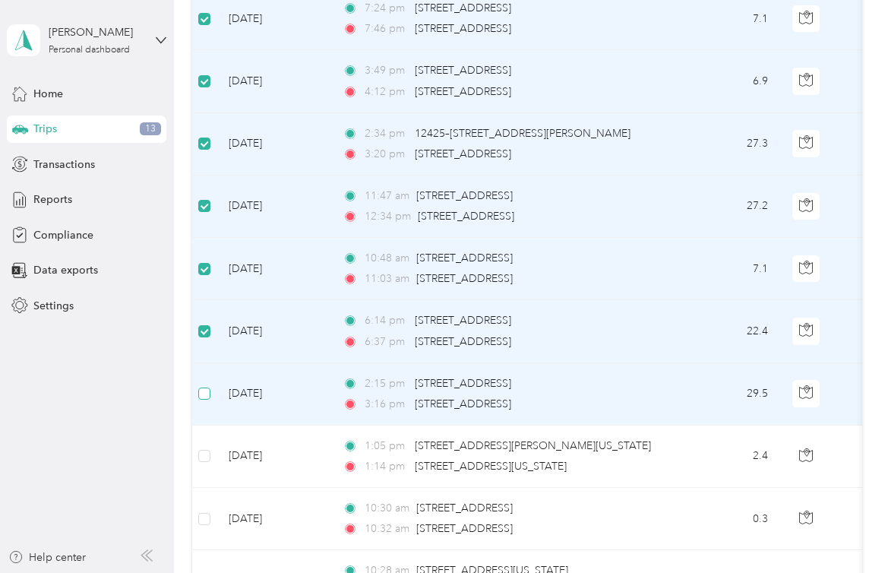
click at [206, 385] on label at bounding box center [204, 393] width 12 height 17
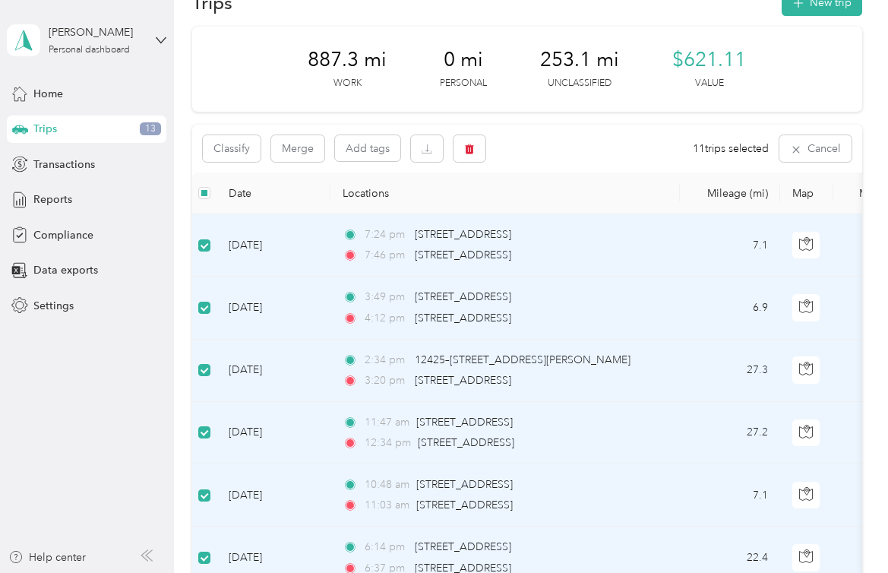
scroll to position [0, 0]
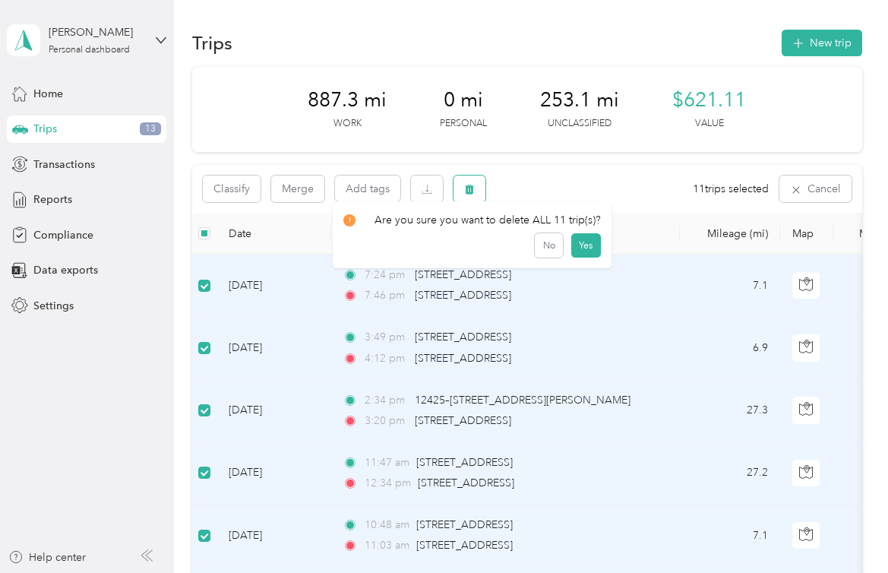
click at [470, 185] on icon "button" at bounding box center [470, 190] width 9 height 10
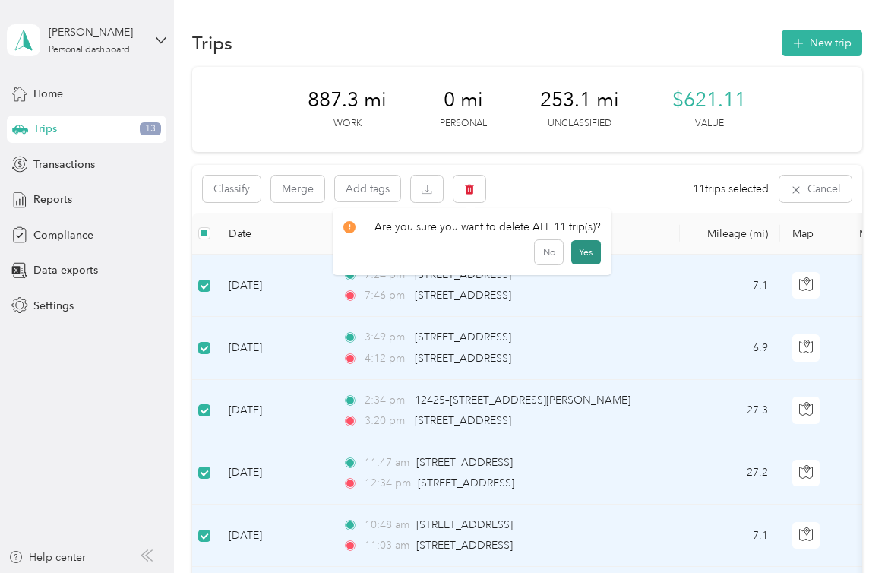
click at [584, 246] on button "Yes" at bounding box center [587, 252] width 30 height 24
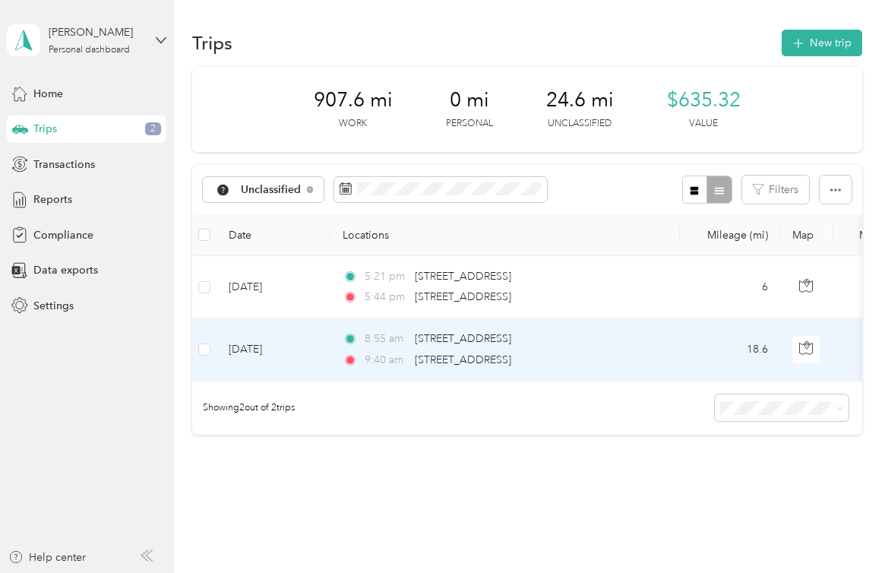
click at [691, 356] on td "18.6" at bounding box center [730, 349] width 100 height 62
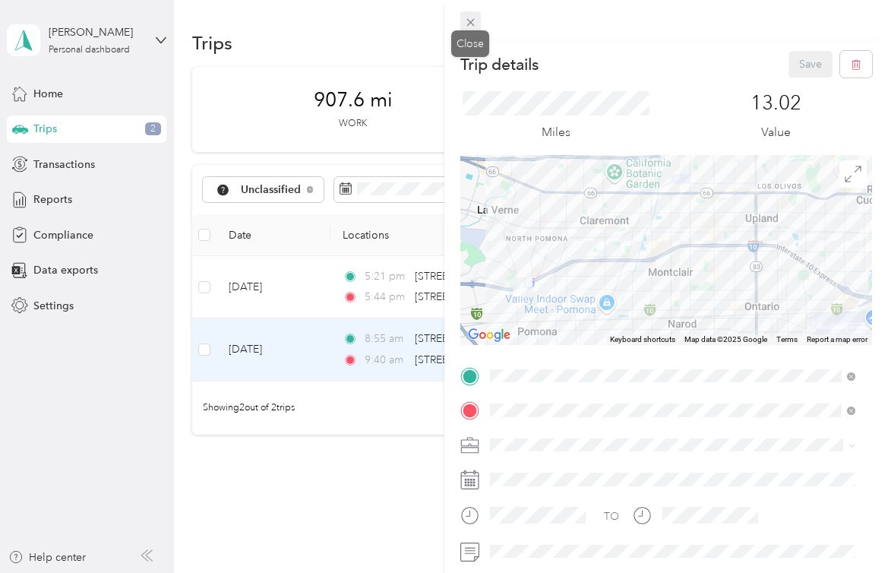
click at [475, 24] on icon at bounding box center [470, 22] width 13 height 13
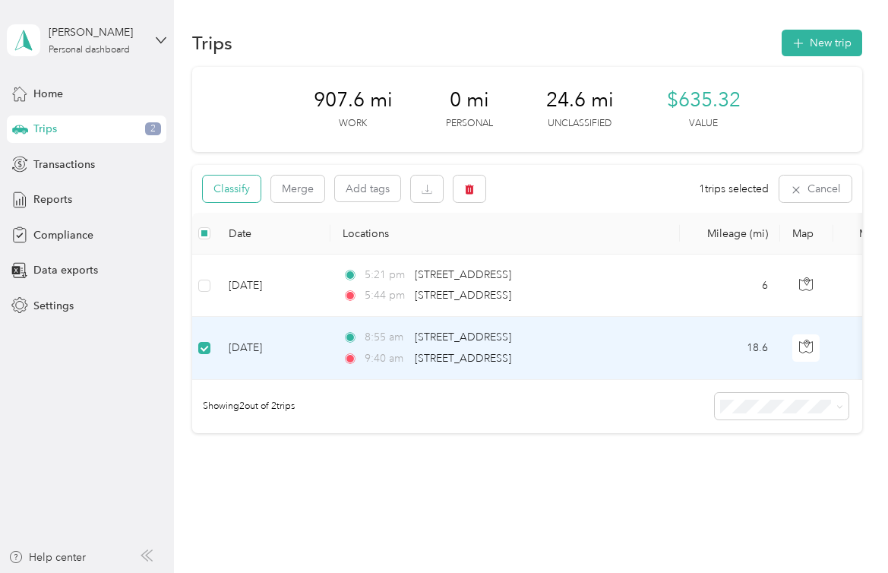
click at [235, 183] on button "Classify" at bounding box center [232, 189] width 58 height 27
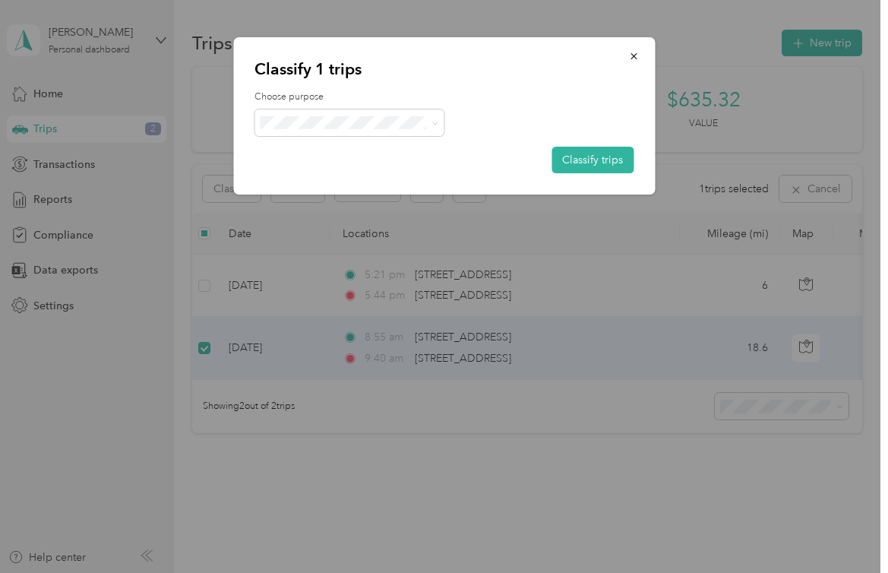
click at [309, 145] on span "Sales Call" at bounding box center [363, 151] width 141 height 16
click at [572, 156] on button "Classify trips" at bounding box center [593, 160] width 82 height 27
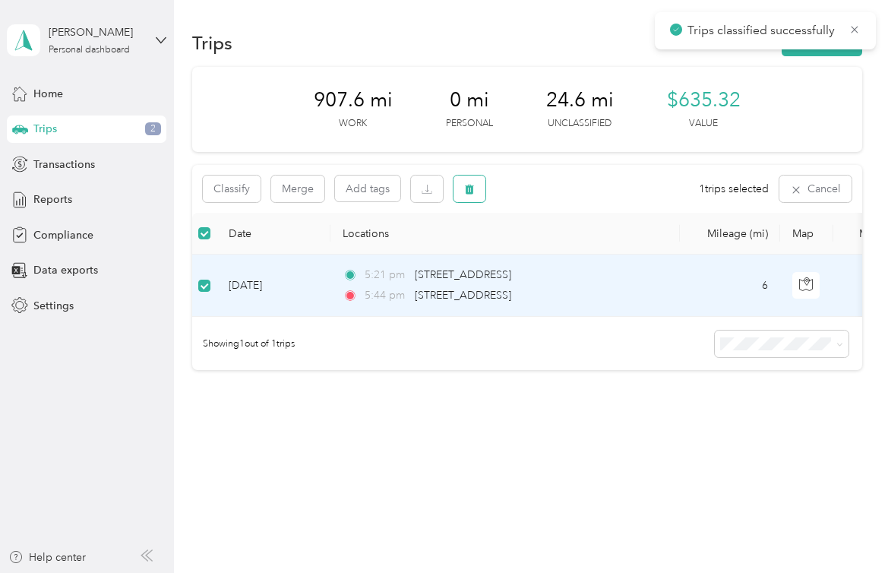
click at [466, 193] on icon "button" at bounding box center [469, 189] width 11 height 11
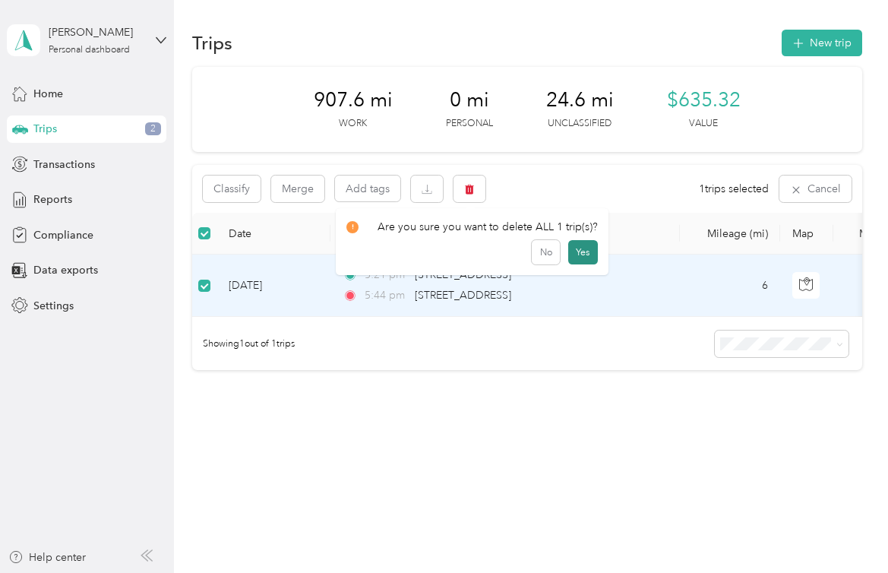
click at [578, 248] on button "Yes" at bounding box center [583, 252] width 30 height 24
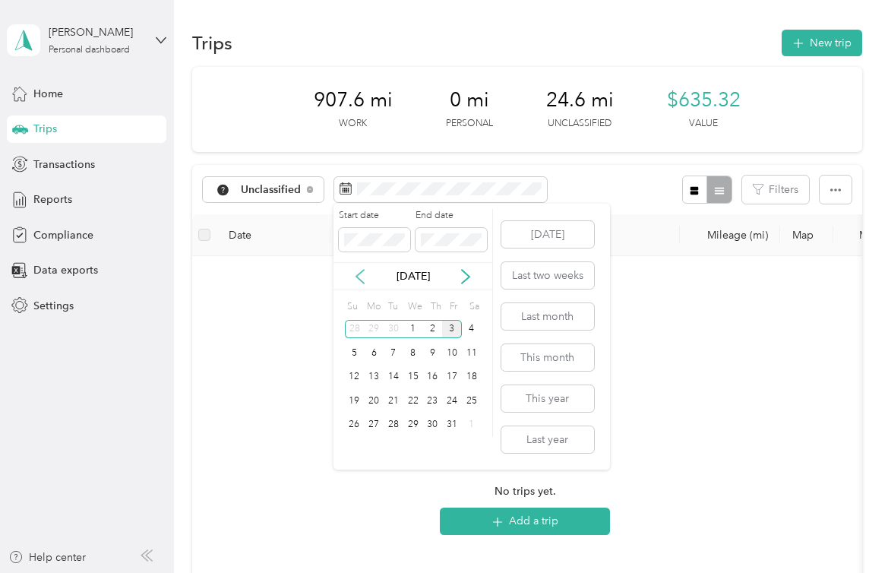
click at [364, 277] on icon at bounding box center [360, 276] width 15 height 15
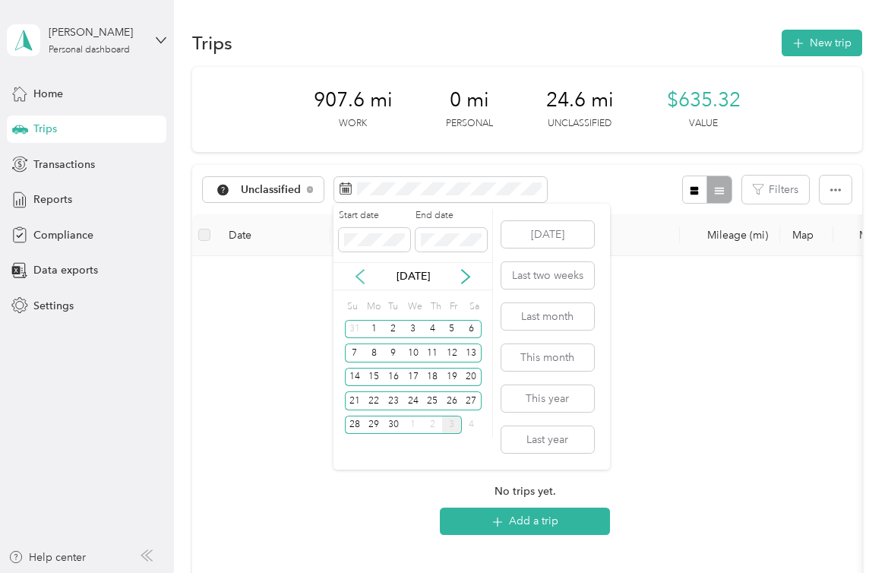
click at [364, 277] on icon at bounding box center [360, 276] width 15 height 15
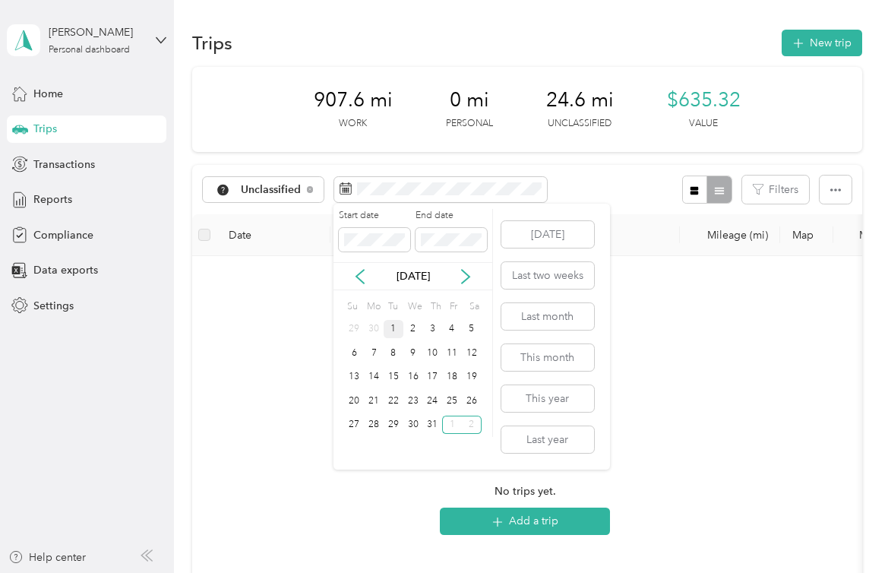
click at [394, 327] on div "1" at bounding box center [394, 329] width 20 height 19
click at [381, 255] on div "Start date End date" at bounding box center [413, 235] width 159 height 53
click at [465, 275] on icon at bounding box center [465, 276] width 15 height 15
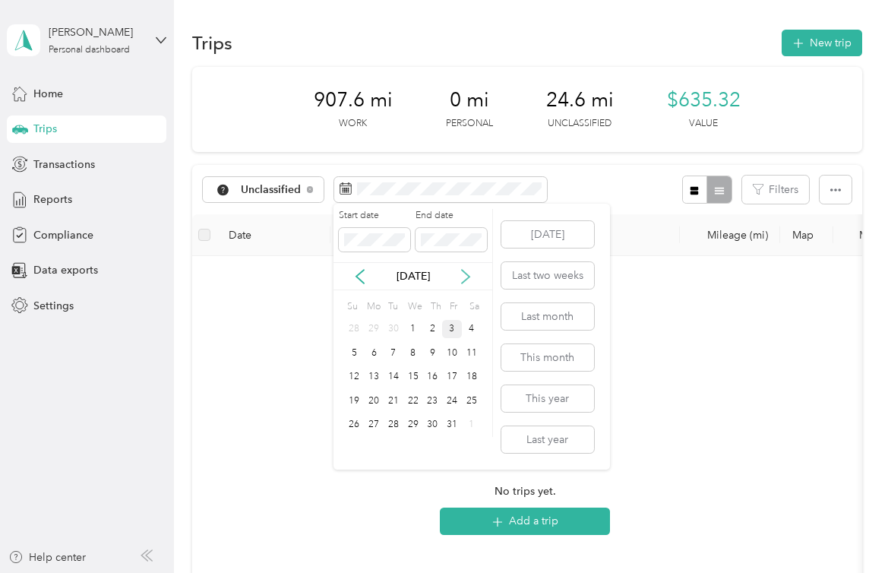
click at [465, 274] on icon at bounding box center [465, 276] width 15 height 15
click at [360, 277] on icon at bounding box center [360, 276] width 15 height 15
click at [449, 329] on div "3" at bounding box center [452, 329] width 20 height 19
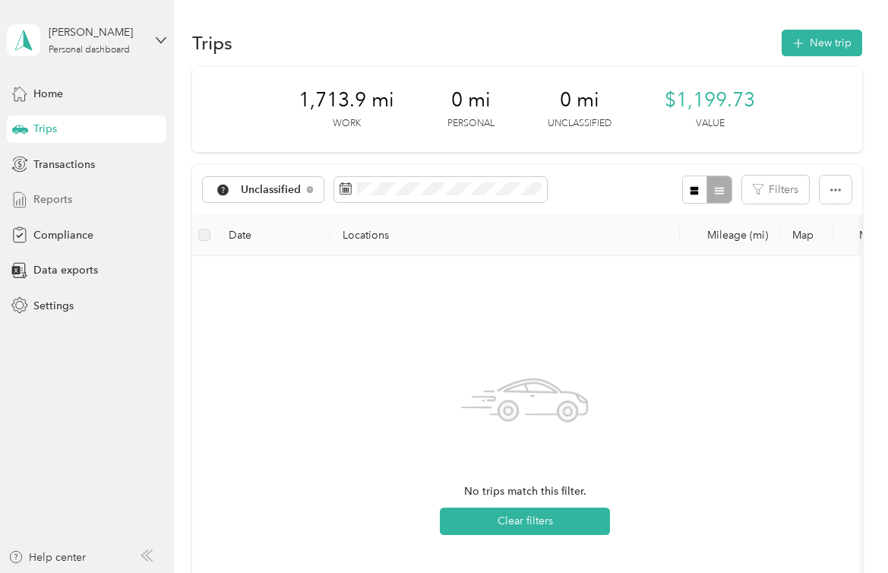
click at [77, 197] on div "Reports" at bounding box center [87, 199] width 160 height 27
